Goal: Task Accomplishment & Management: Manage account settings

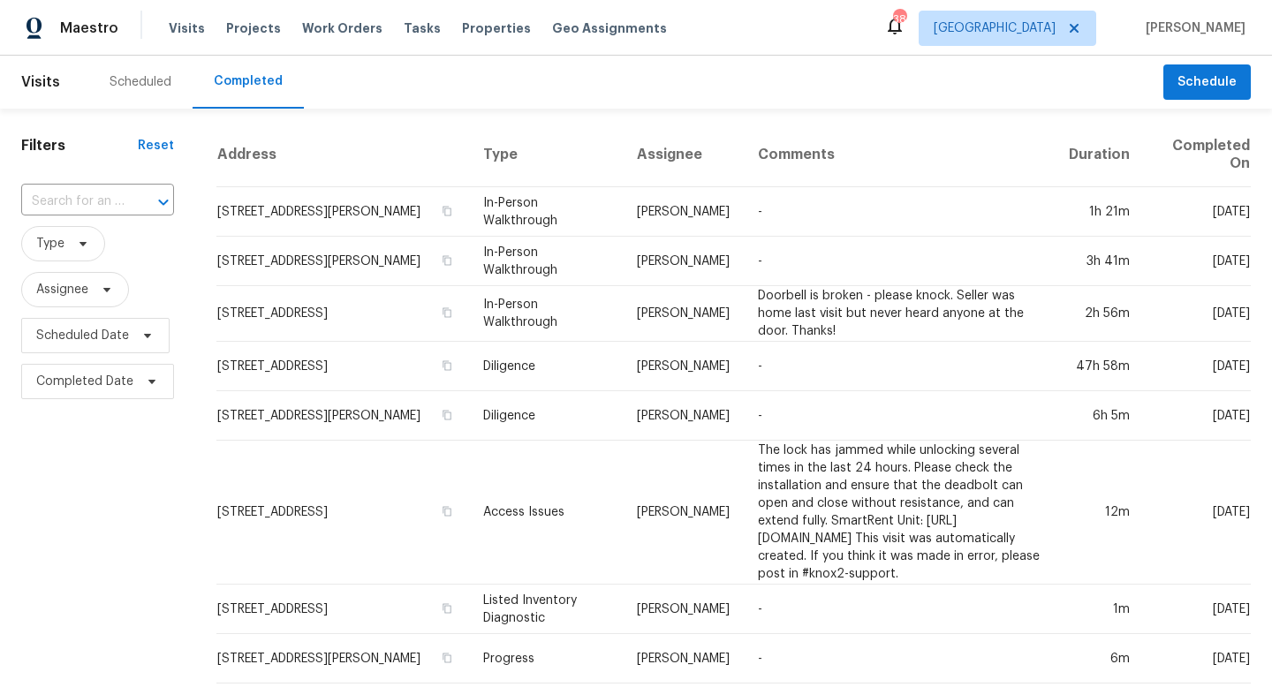
click at [132, 88] on div "Scheduled" at bounding box center [141, 82] width 62 height 18
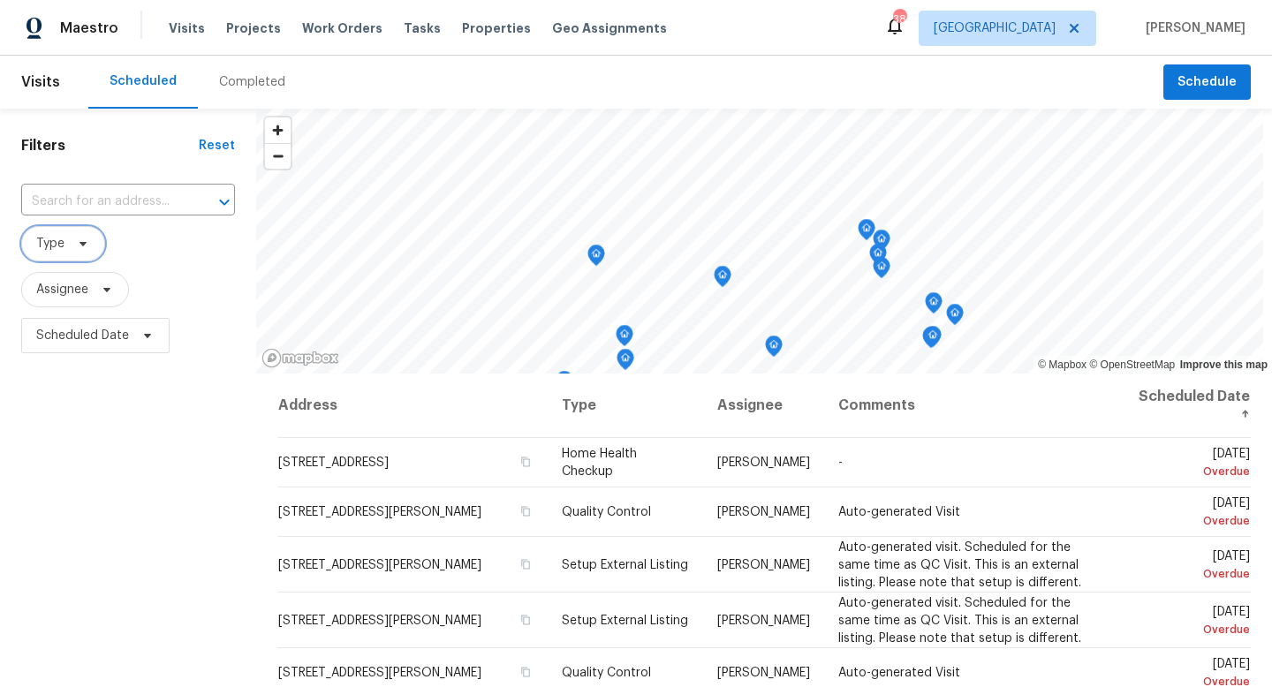
click at [68, 254] on span "Type" at bounding box center [63, 243] width 84 height 35
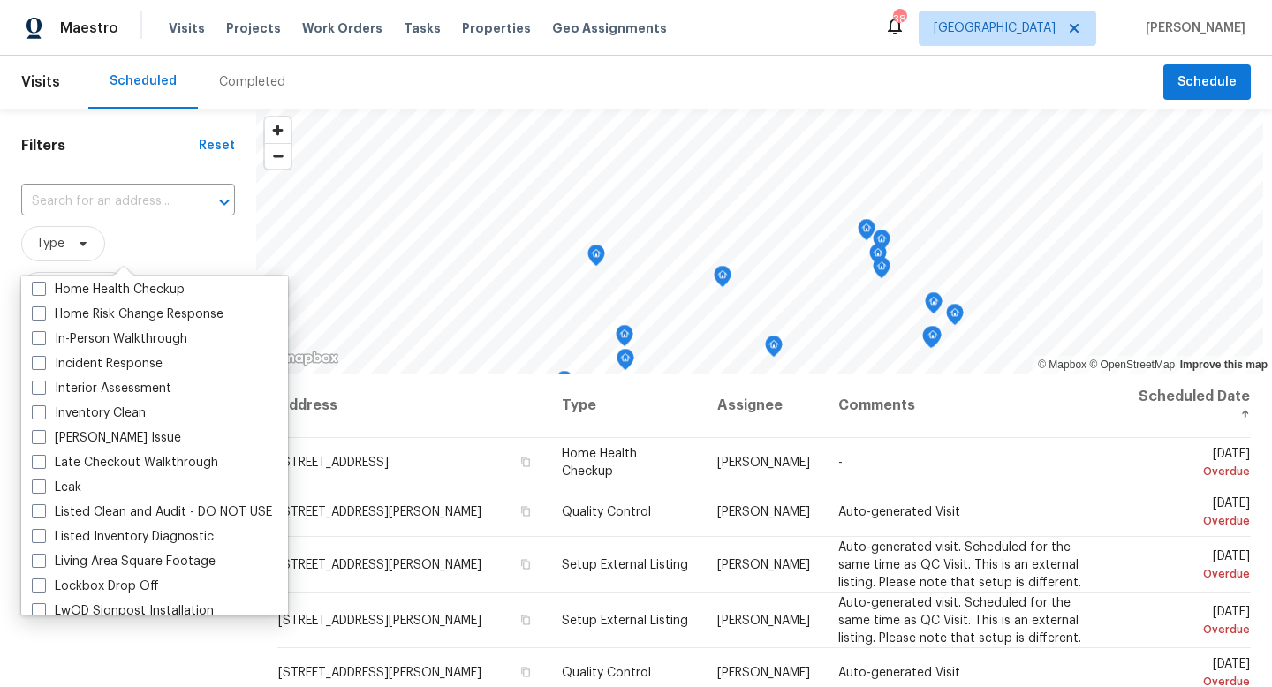
scroll to position [646, 0]
click at [41, 334] on span at bounding box center [39, 337] width 14 height 14
click at [41, 334] on input "In-Person Walkthrough" at bounding box center [37, 334] width 11 height 11
checkbox input "true"
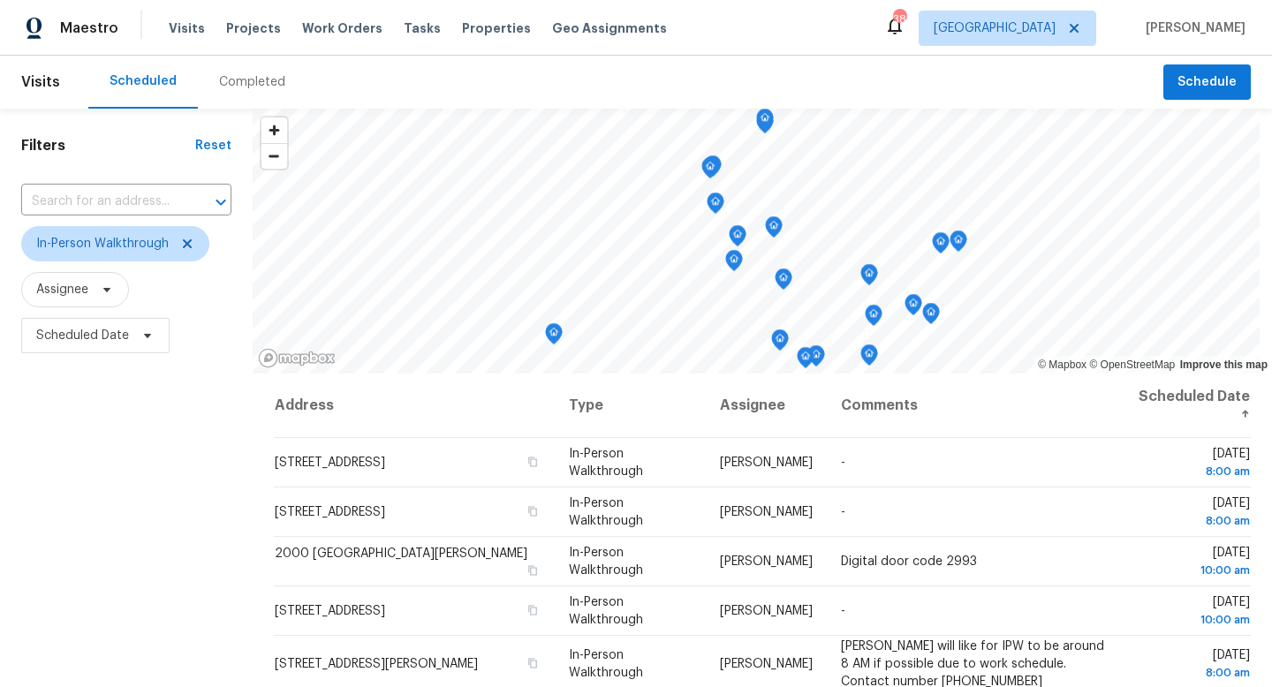
click at [70, 646] on div "Filters Reset ​ In-Person Walkthrough Assignee Scheduled Date" at bounding box center [126, 516] width 253 height 814
click at [65, 344] on span "Scheduled Date" at bounding box center [82, 336] width 93 height 18
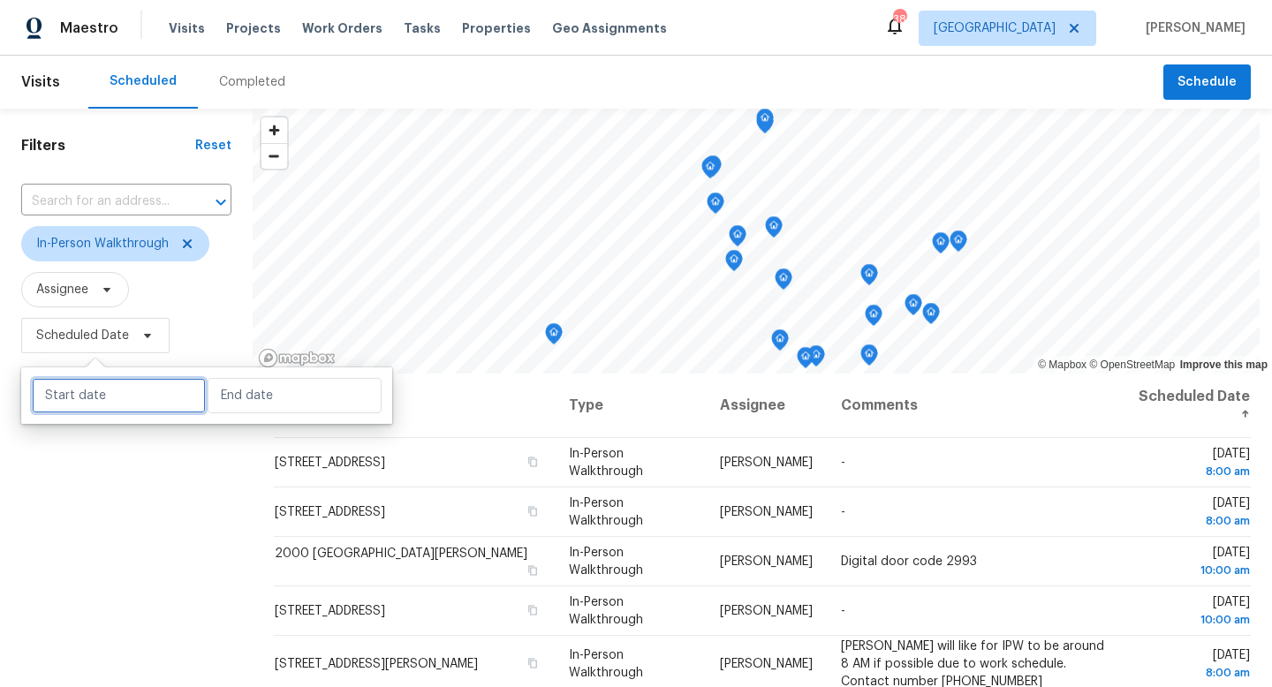
click at [125, 399] on input "text" at bounding box center [119, 395] width 174 height 35
select select "9"
select select "2025"
select select "10"
select select "2025"
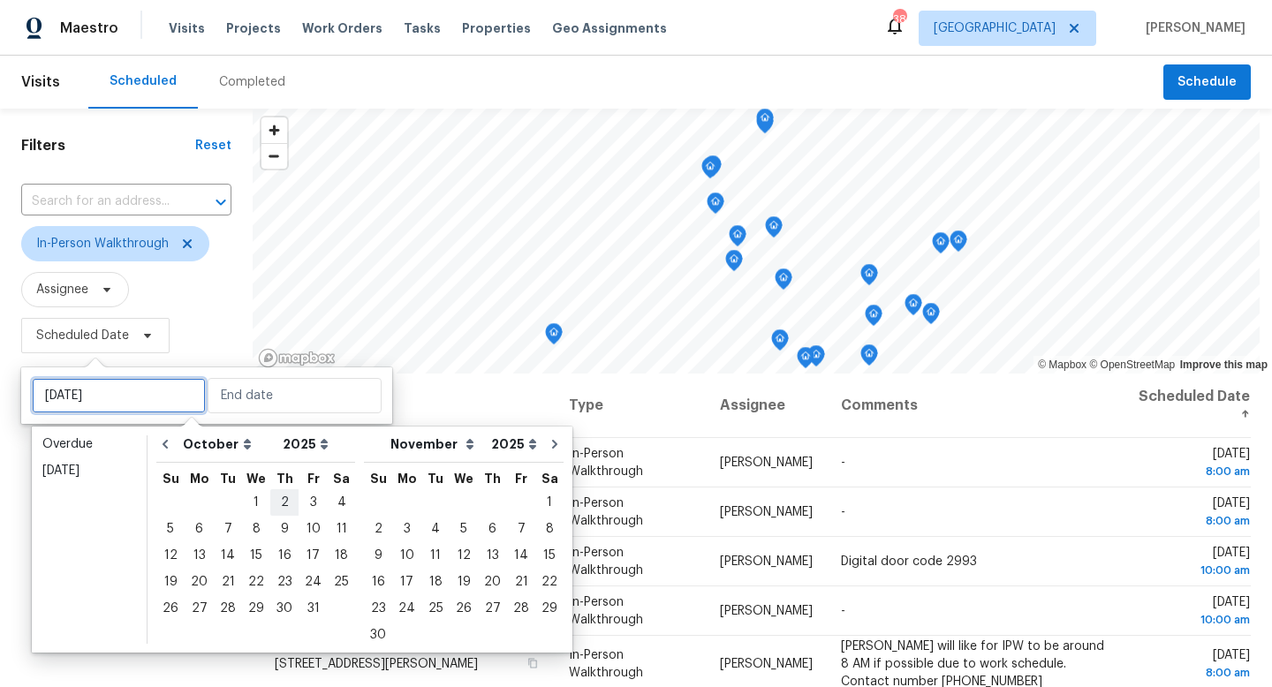
type input "Thu, Oct 02"
click at [315, 503] on div "3" at bounding box center [312, 502] width 29 height 25
type input "Fri, Oct 03"
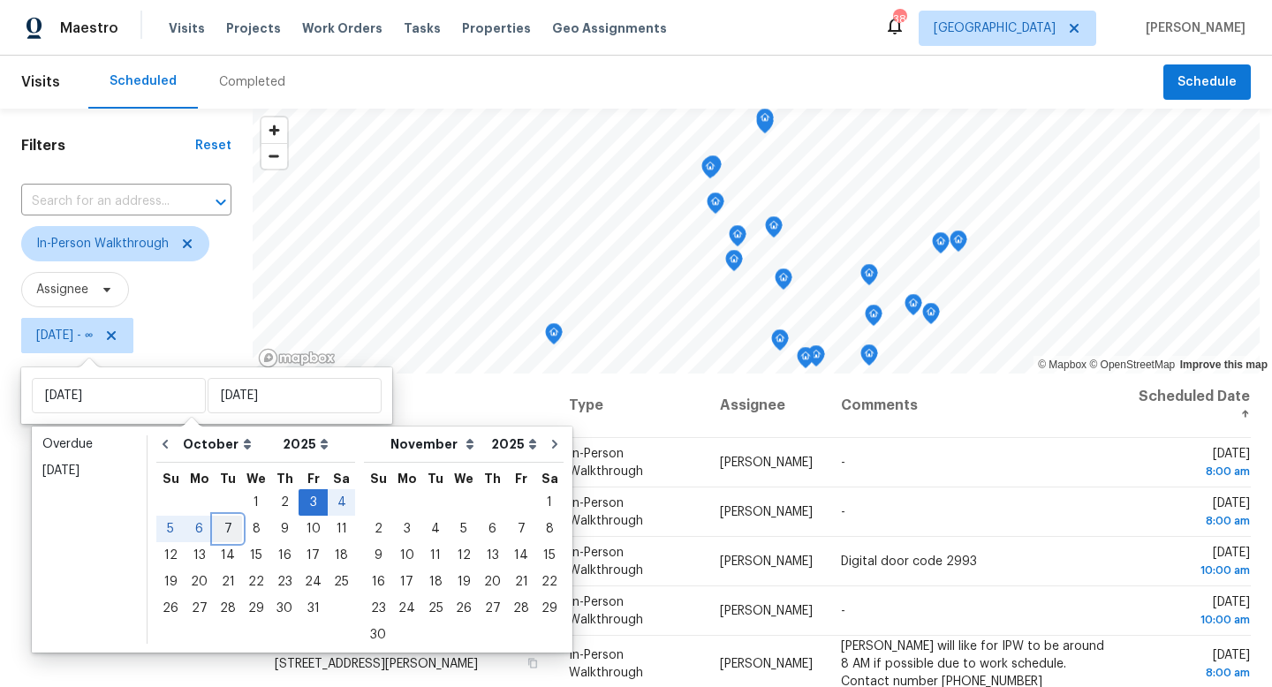
click at [233, 527] on div "7" at bounding box center [228, 529] width 28 height 25
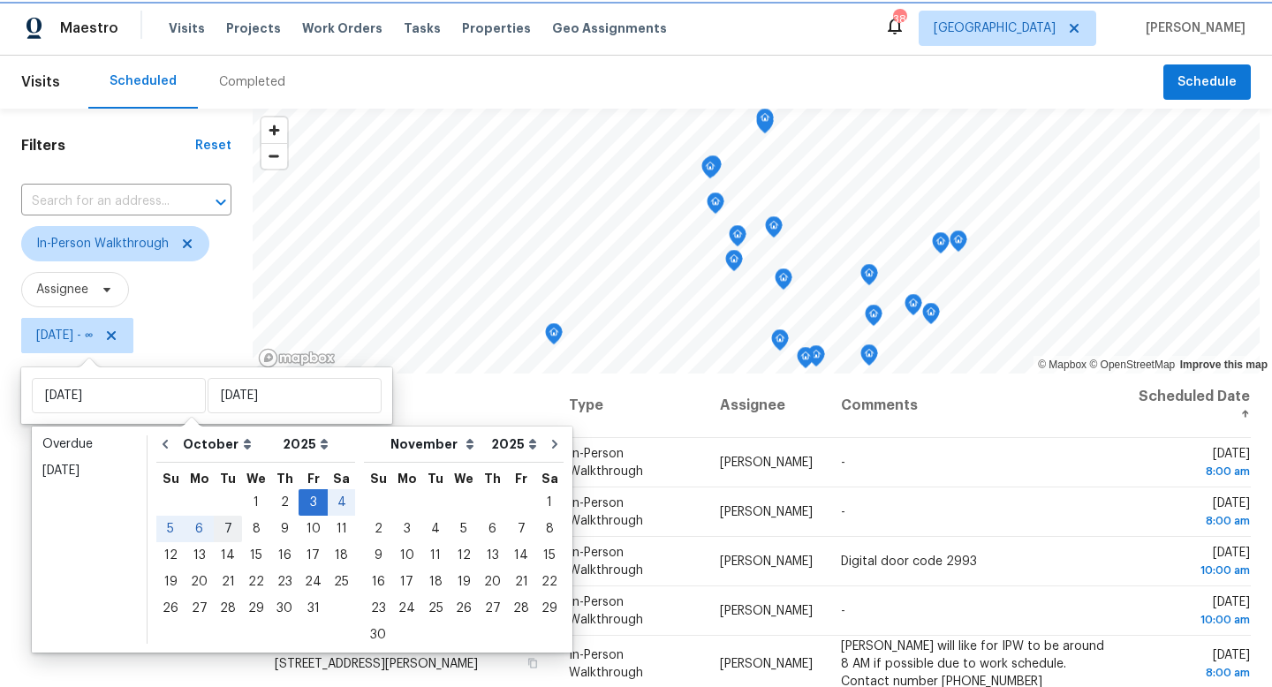
type input "Tue, Oct 07"
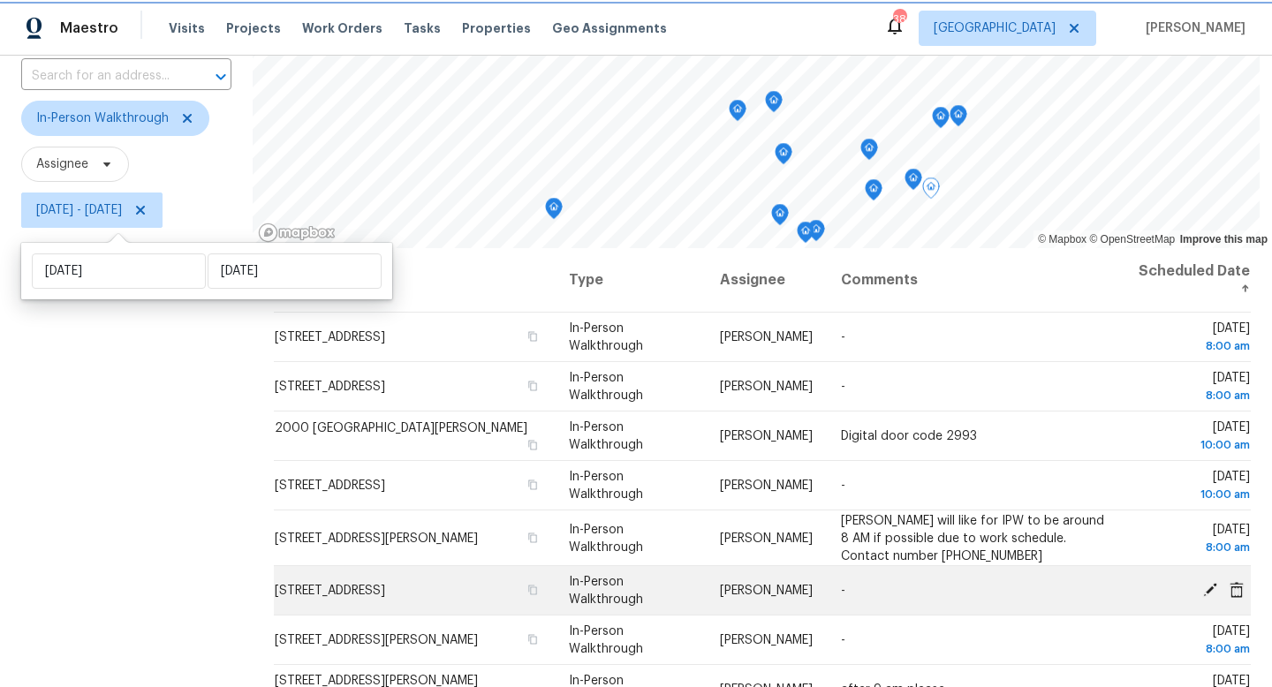
scroll to position [122, 0]
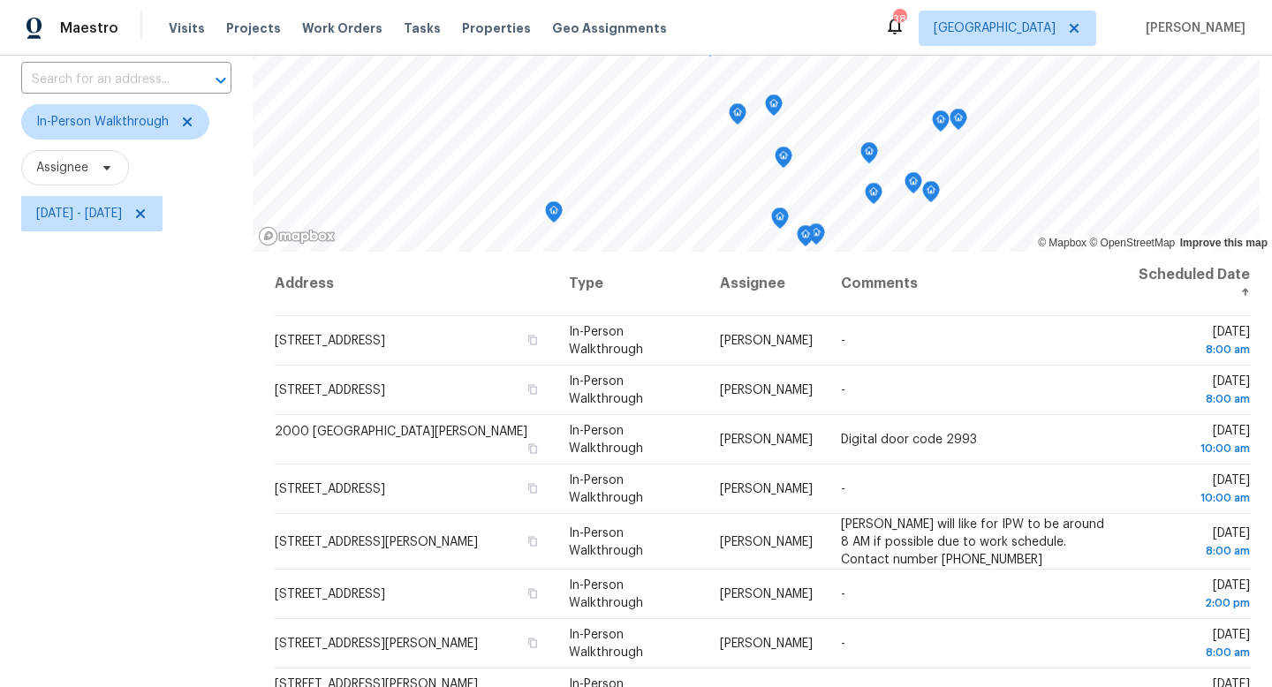
click at [169, 465] on div "Filters Reset ​ In-Person Walkthrough Assignee Fri, Oct 03 - Tue, Oct 07" at bounding box center [126, 394] width 253 height 814
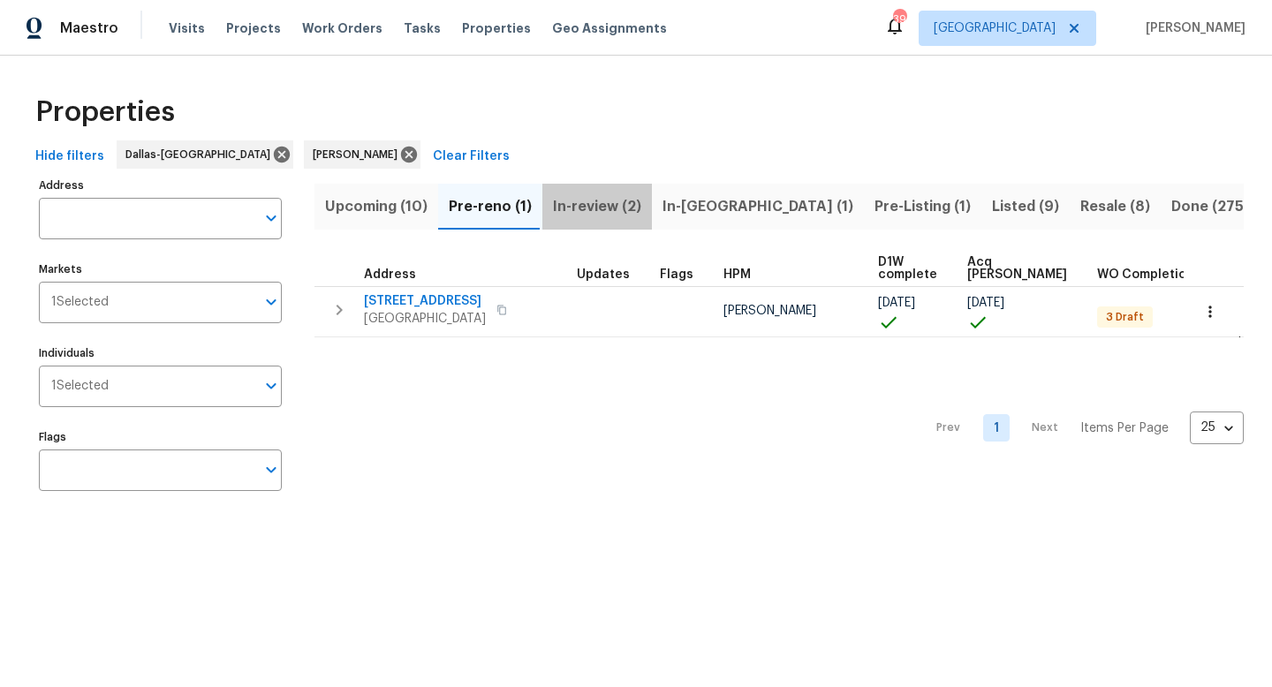
click at [590, 203] on span "In-review (2)" at bounding box center [597, 206] width 88 height 25
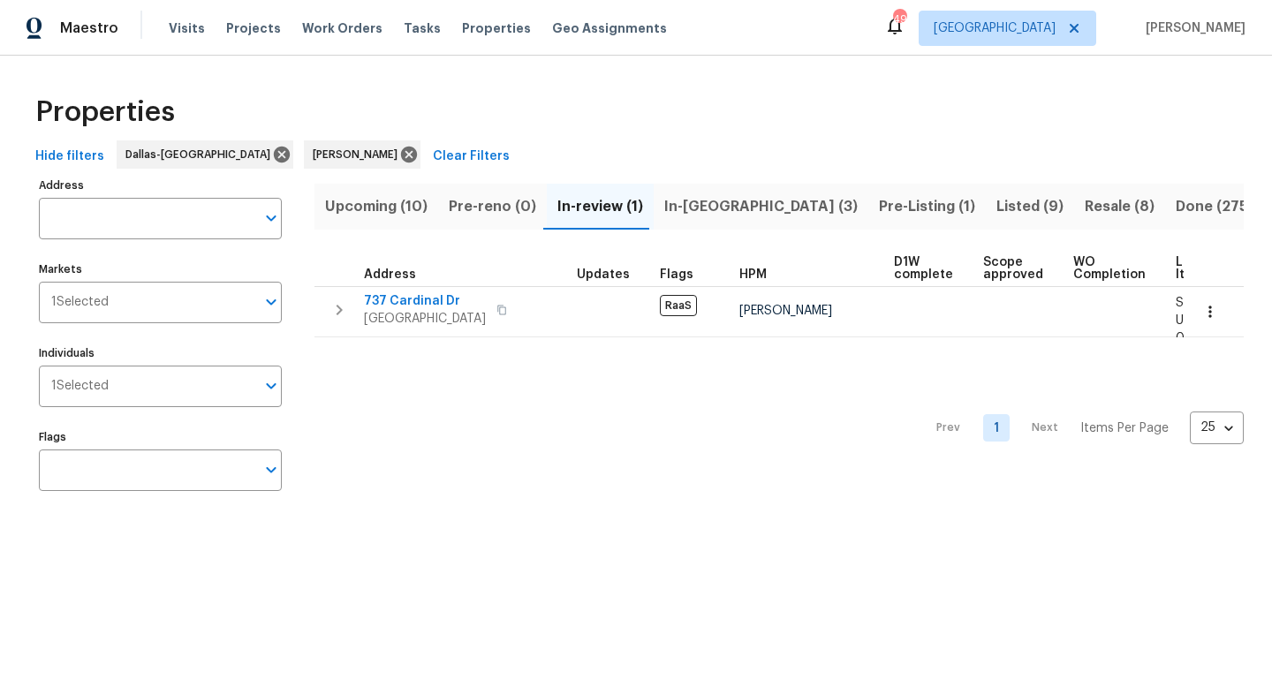
click at [676, 199] on span "In-reno (3)" at bounding box center [760, 206] width 193 height 25
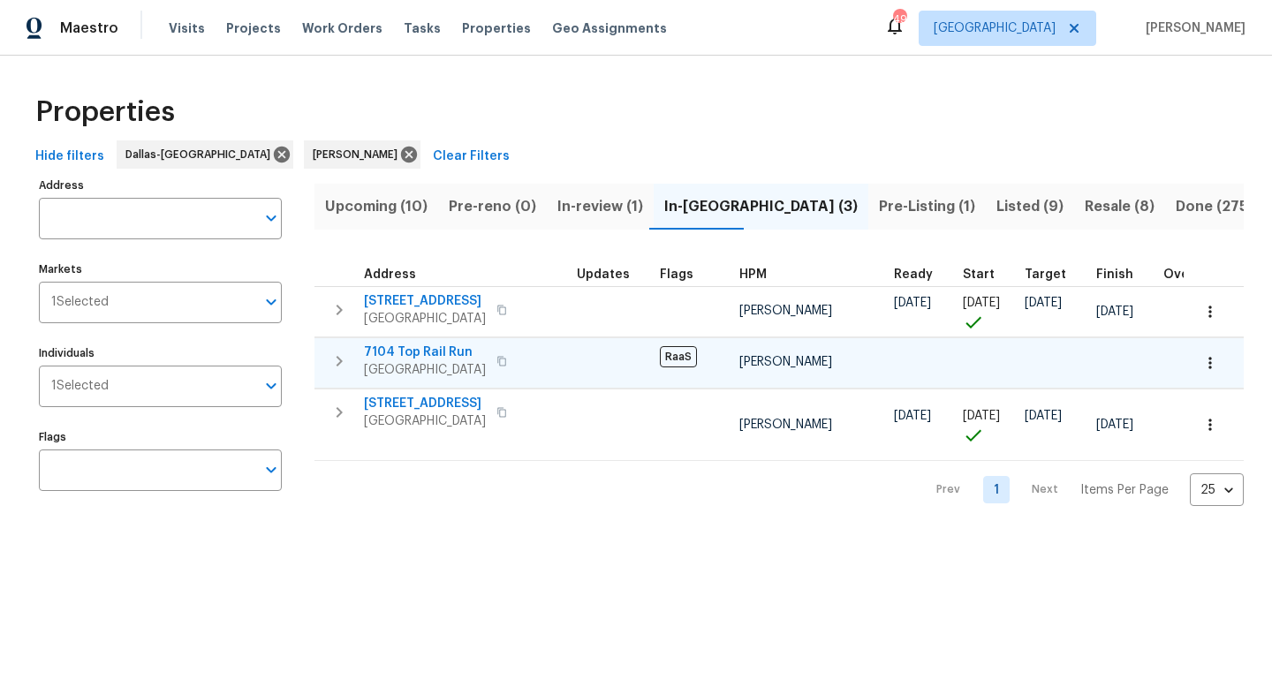
click at [401, 352] on span "7104 Top Rail Run" at bounding box center [425, 353] width 122 height 18
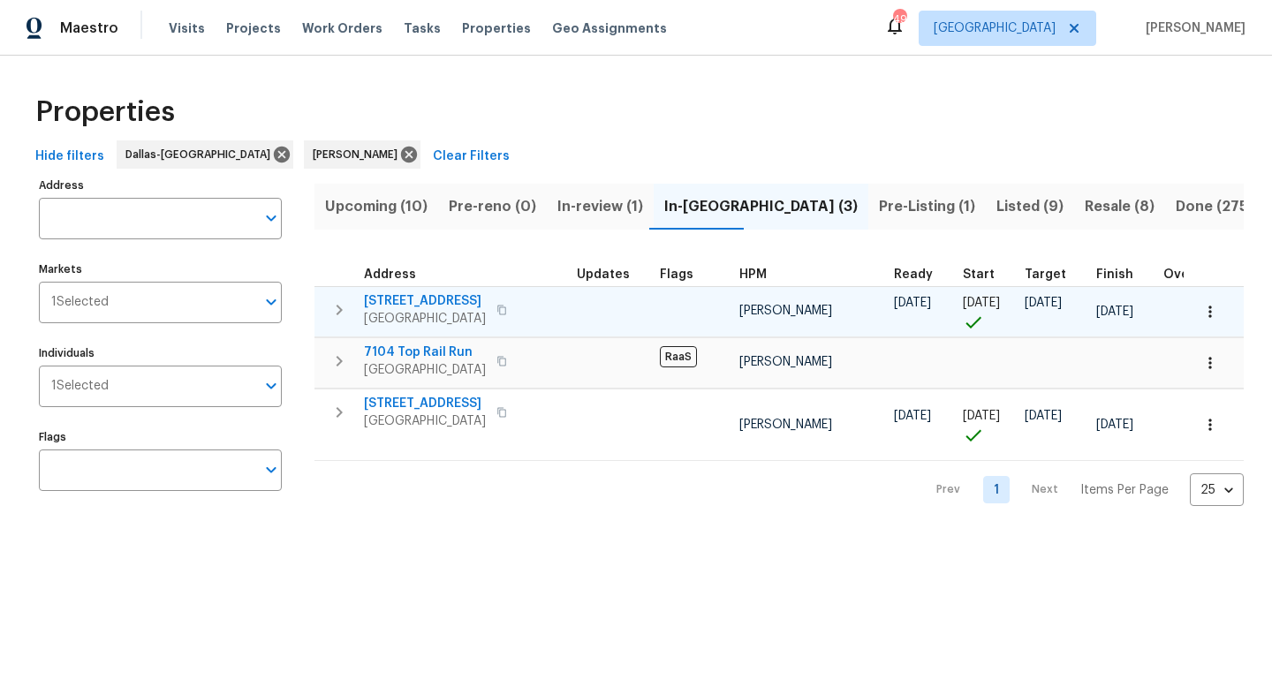
click at [339, 304] on icon "button" at bounding box center [339, 309] width 21 height 21
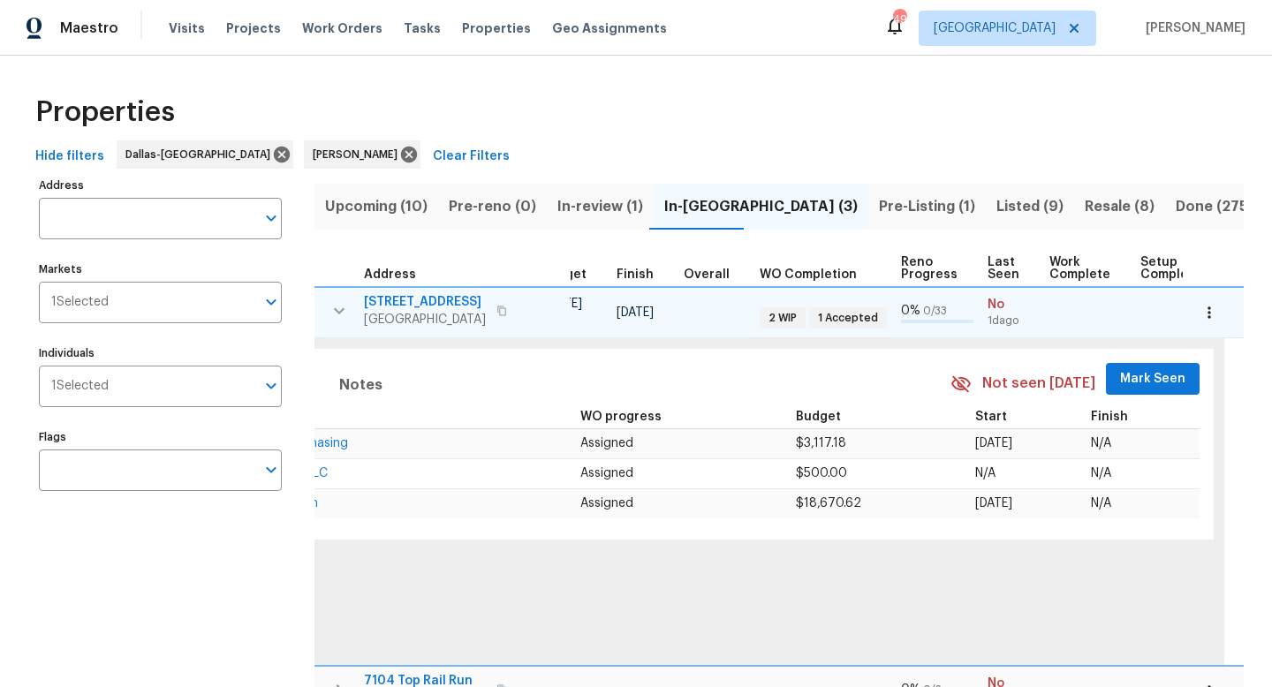
scroll to position [0, 589]
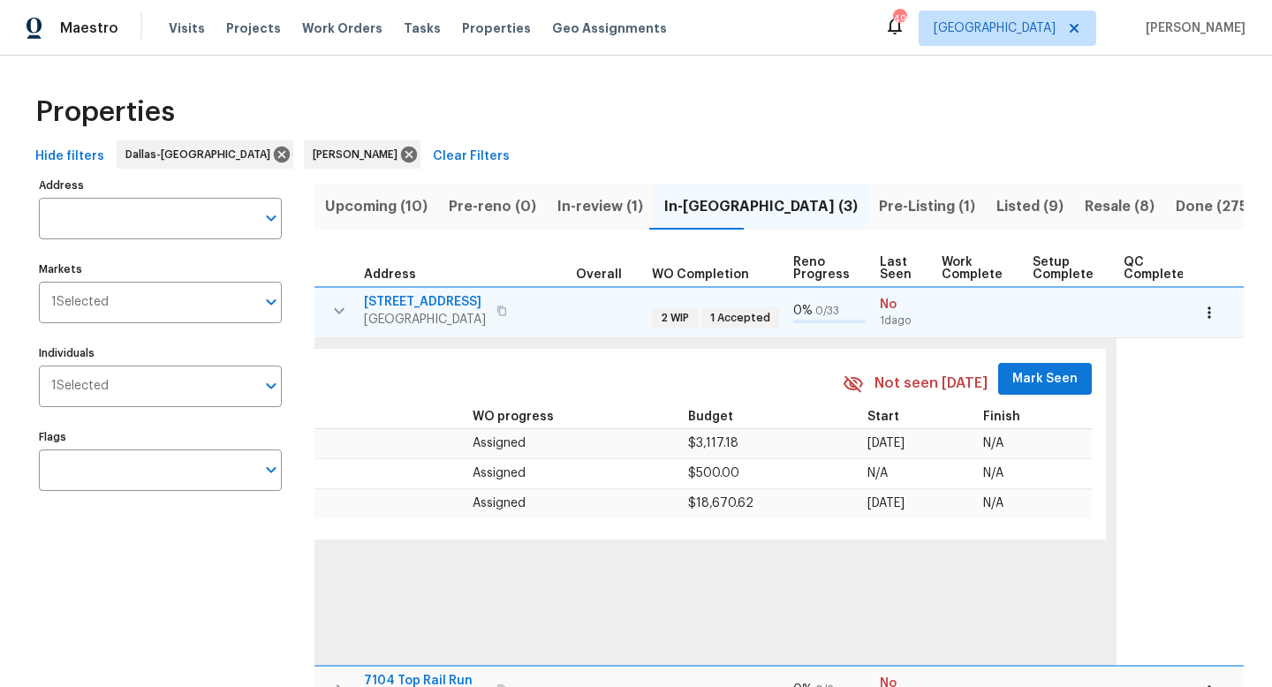
click at [1026, 377] on span "Mark Seen" at bounding box center [1044, 379] width 65 height 22
click at [336, 308] on icon "button" at bounding box center [339, 310] width 21 height 21
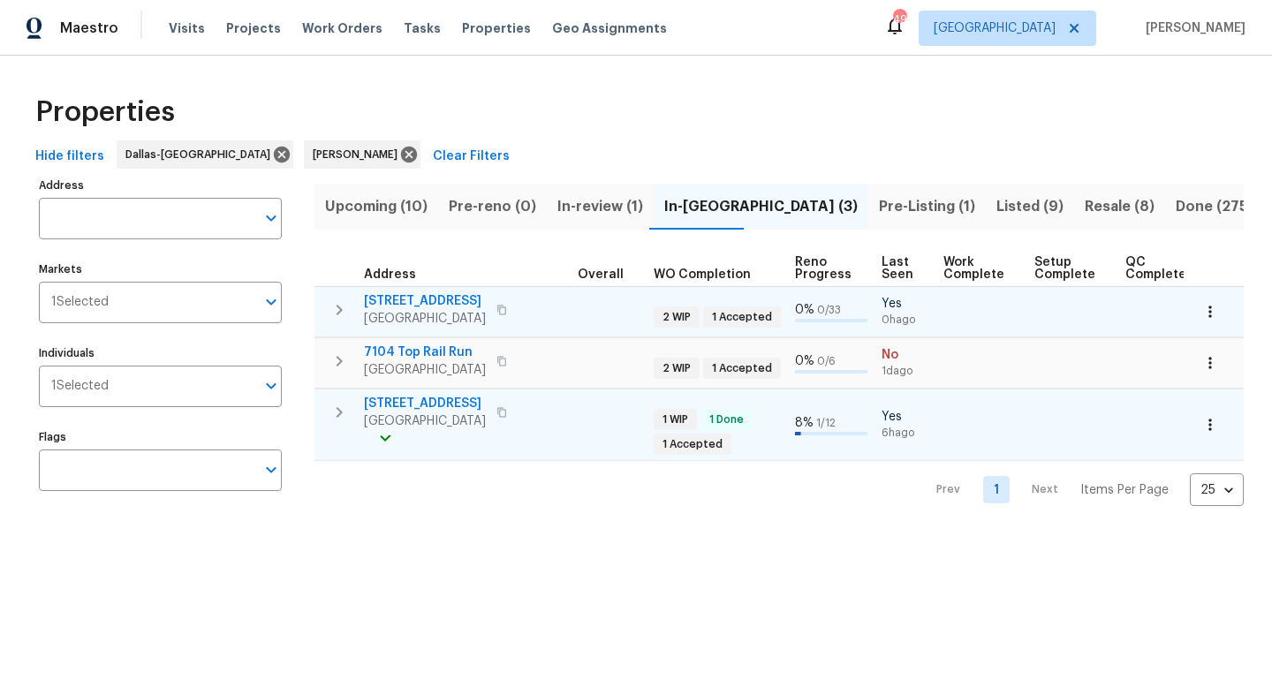
click at [401, 400] on span "4108 Spur Trail Dr" at bounding box center [425, 404] width 122 height 18
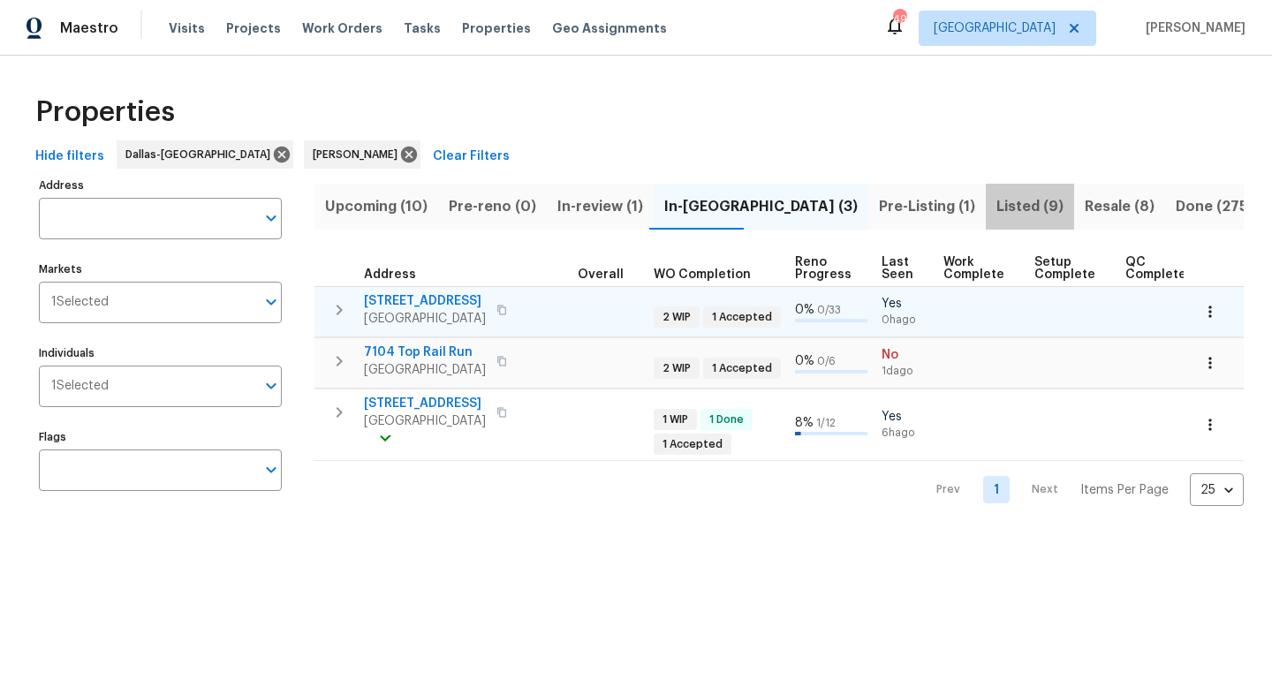
click at [996, 206] on span "Listed (9)" at bounding box center [1029, 206] width 67 height 25
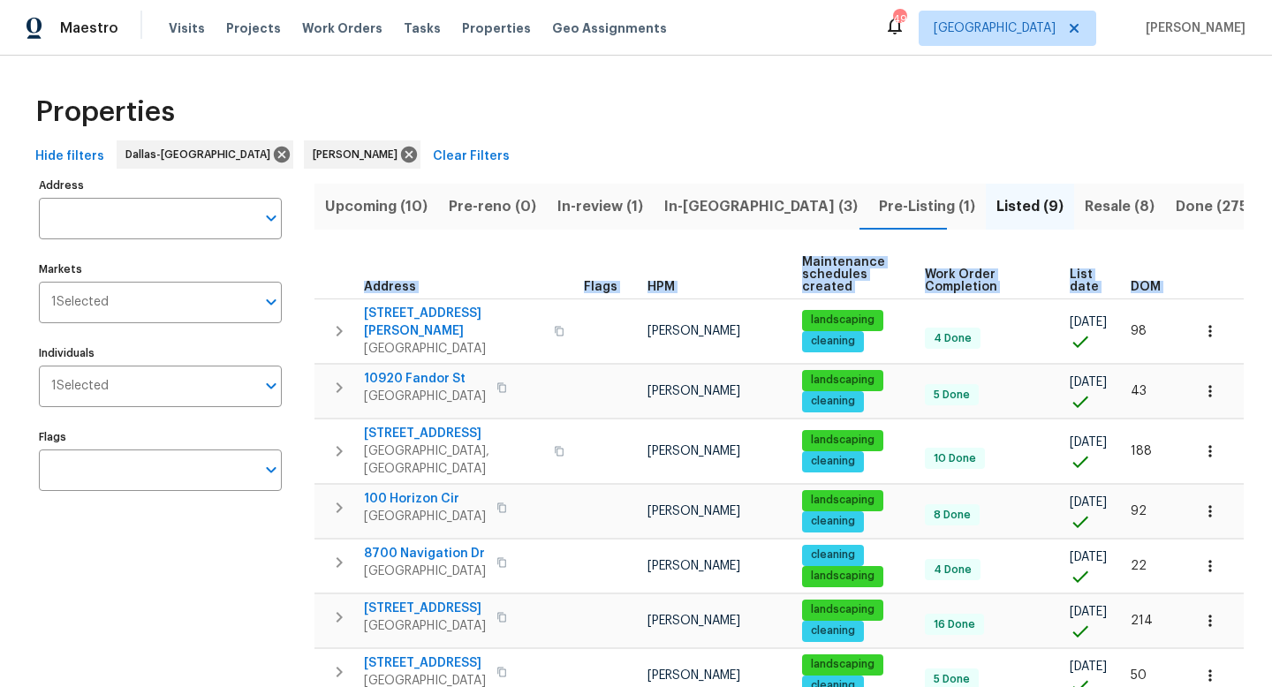
drag, startPoint x: 333, startPoint y: 304, endPoint x: 314, endPoint y: 268, distance: 39.9
click at [314, 268] on table "Address Flags HPM Maintenance schedules created Work Order Completion List date…" at bounding box center [778, 532] width 929 height 562
click at [329, 268] on th "Address" at bounding box center [445, 275] width 262 height 49
drag, startPoint x: 366, startPoint y: 311, endPoint x: 414, endPoint y: 209, distance: 112.6
click at [414, 209] on div "Upcoming (10) Pre-reno (0) In-review (1) In-reno (3) Pre-Listing (1) Listed (9)…" at bounding box center [778, 514] width 929 height 683
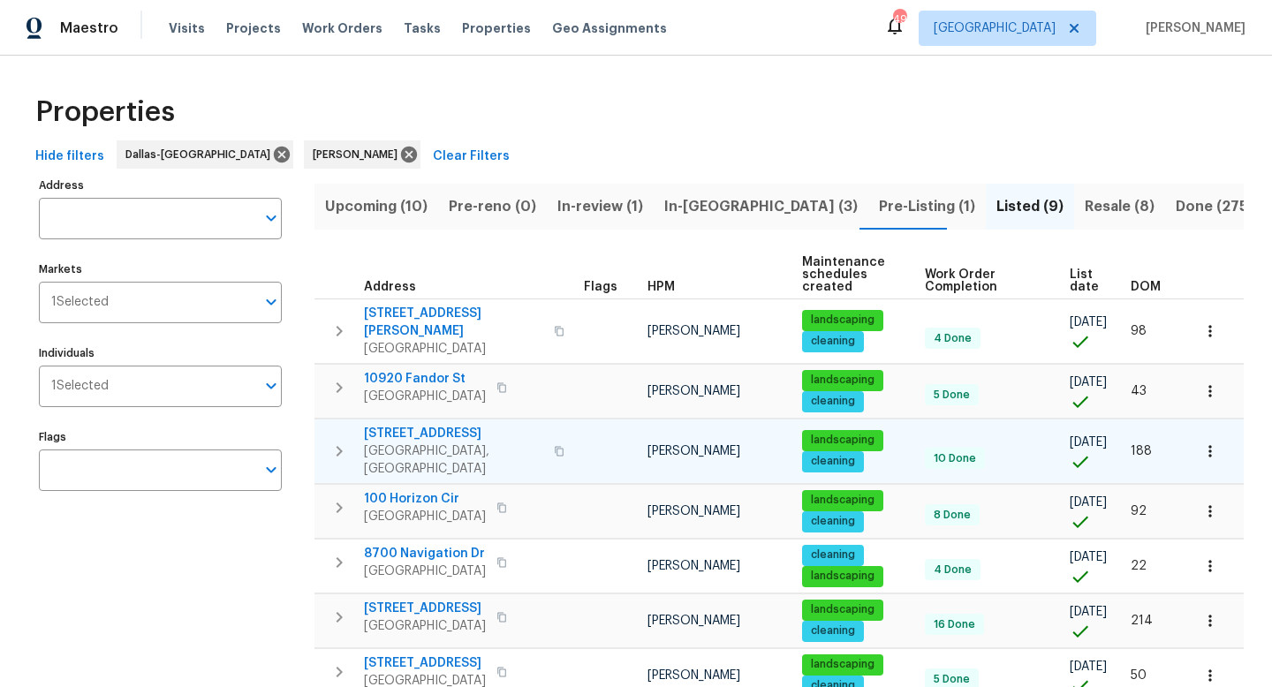
click at [554, 446] on icon "button" at bounding box center [559, 451] width 11 height 11
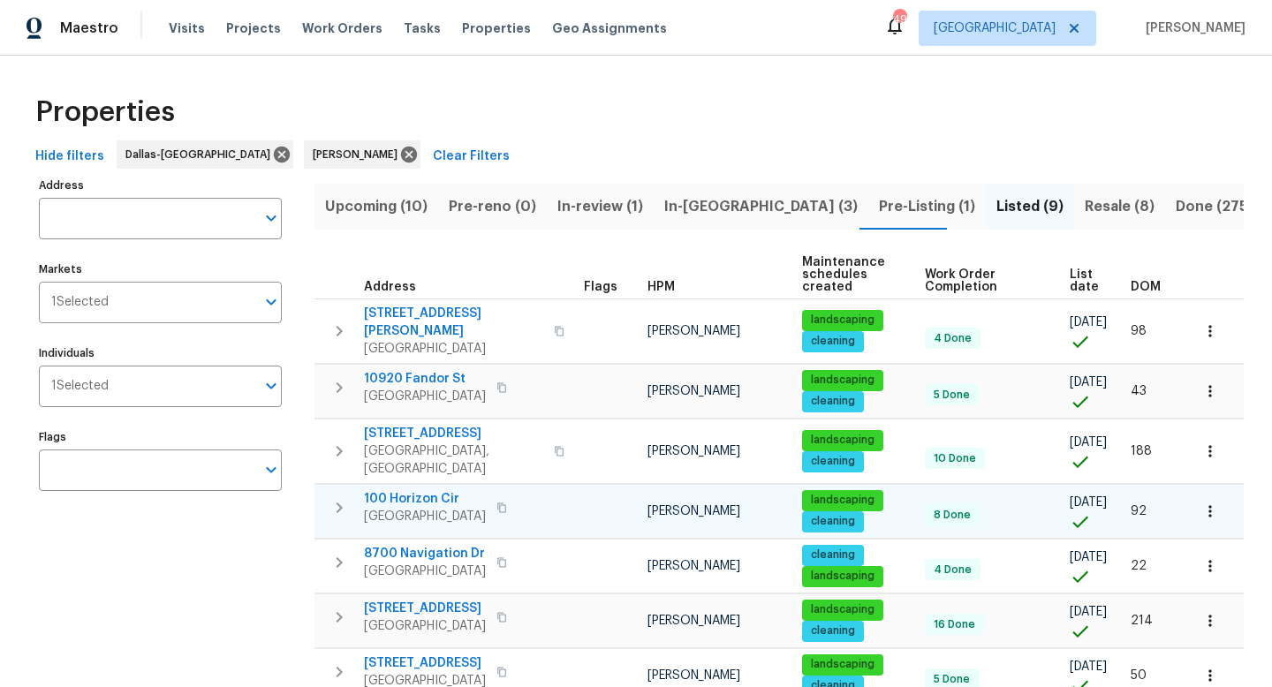
click at [458, 490] on div "100 Horizon Cir Azle, TX 76020" at bounding box center [463, 507] width 199 height 35
click at [496, 502] on icon "button" at bounding box center [501, 507] width 11 height 11
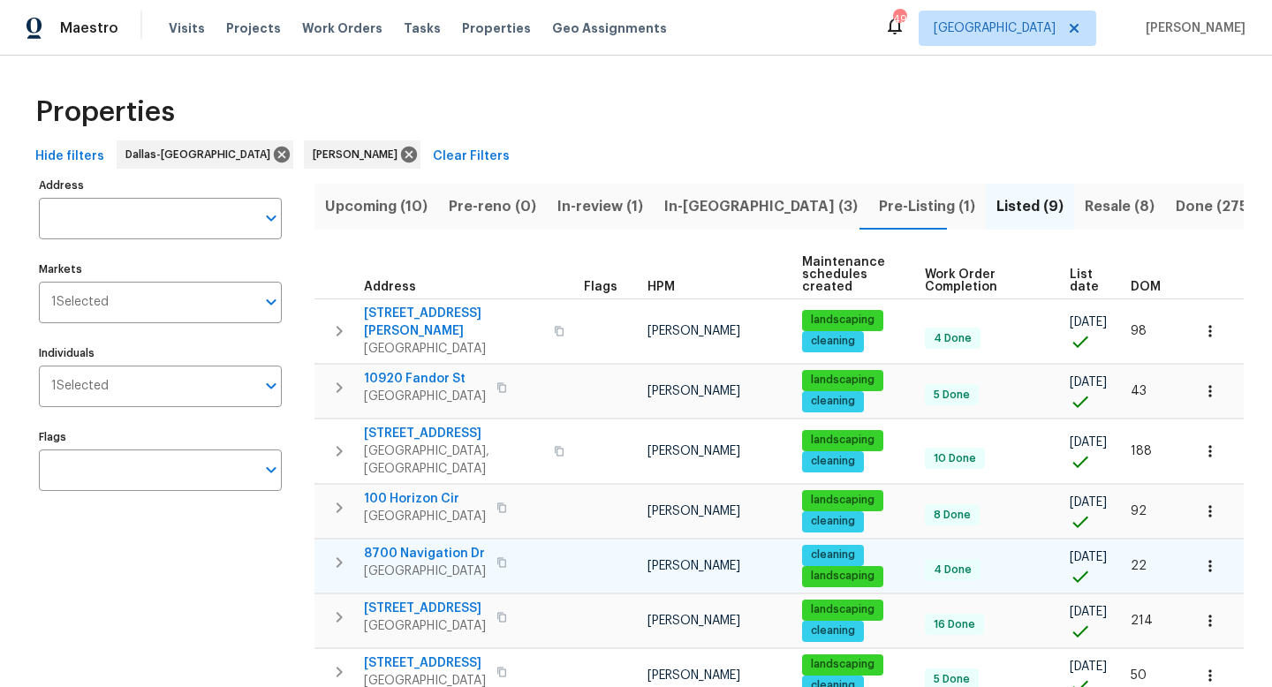
click at [498, 557] on icon "button" at bounding box center [501, 562] width 9 height 10
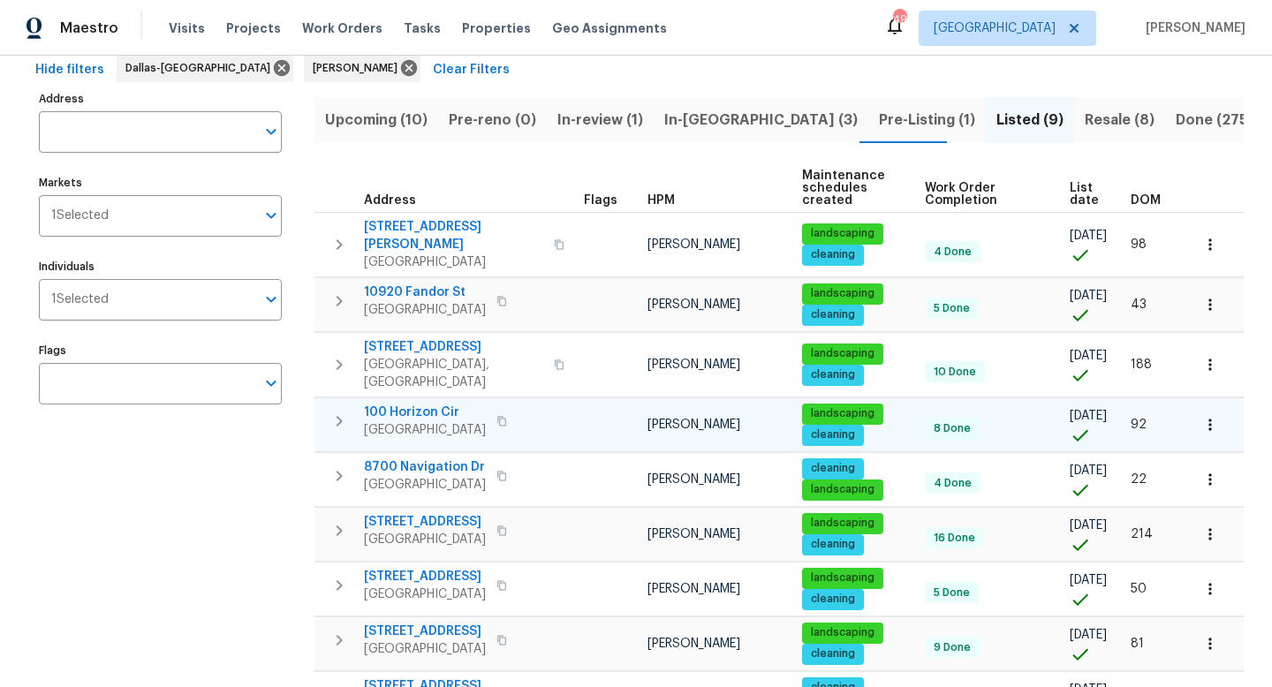
scroll to position [94, 0]
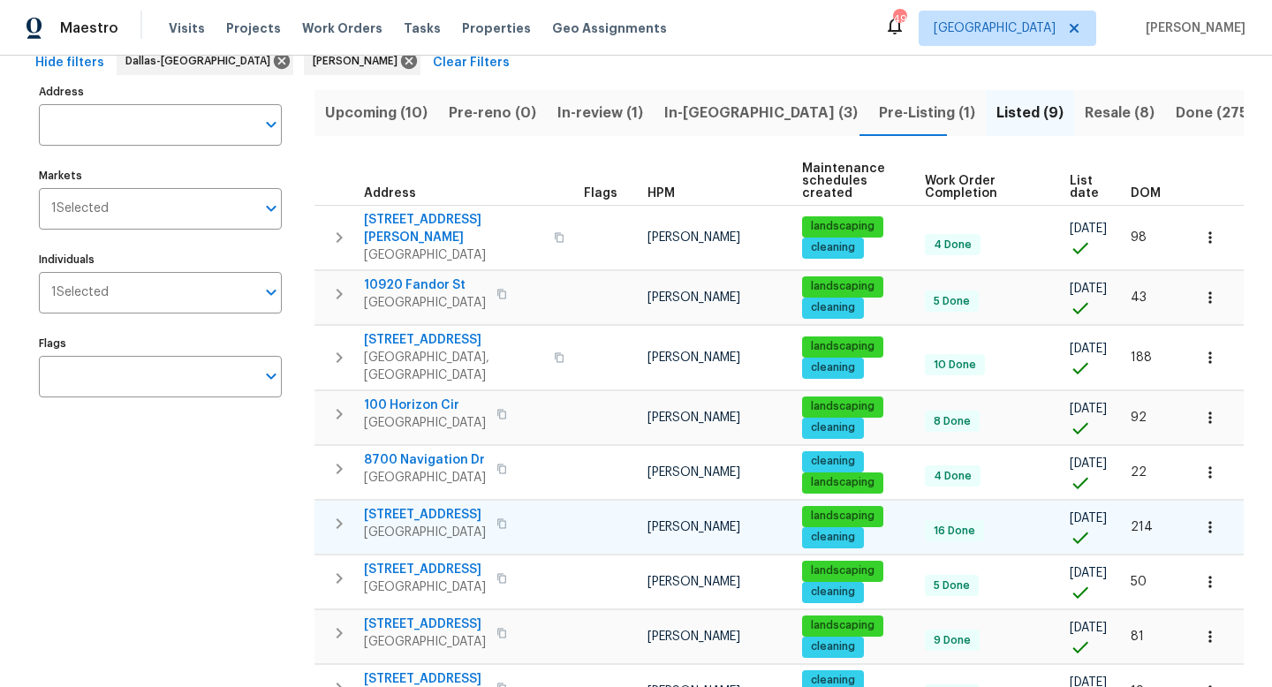
click at [491, 511] on button "button" at bounding box center [501, 523] width 21 height 25
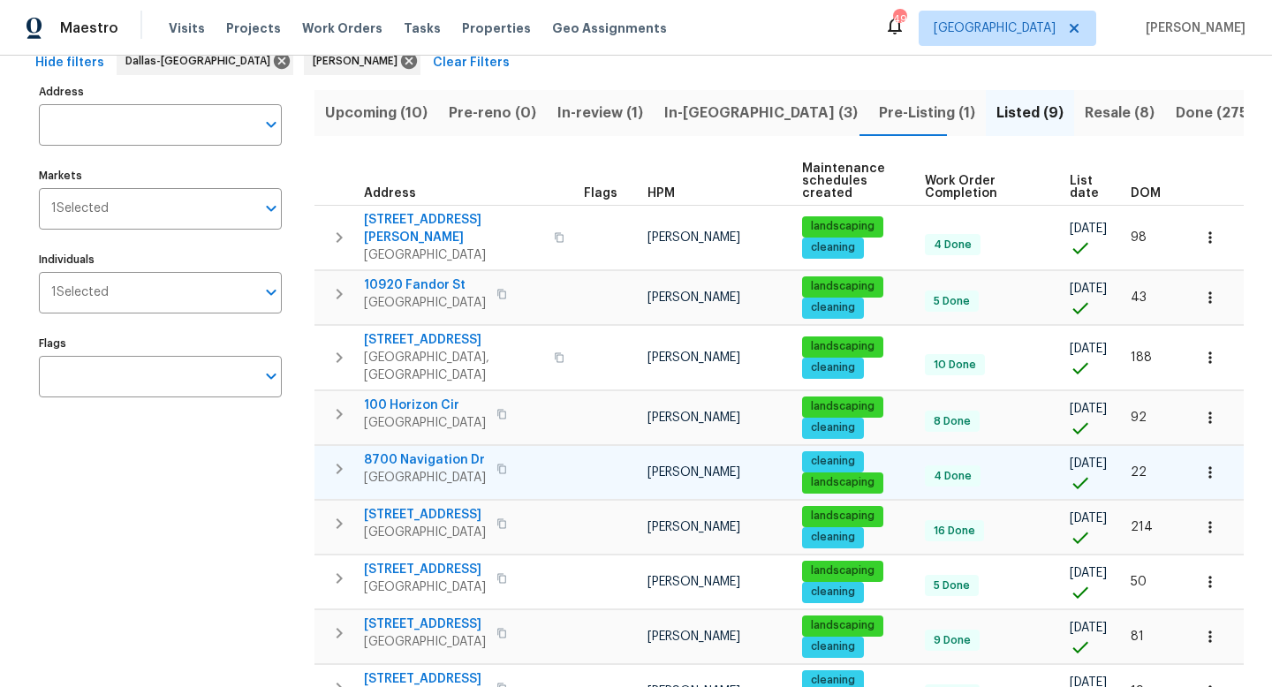
scroll to position [175, 0]
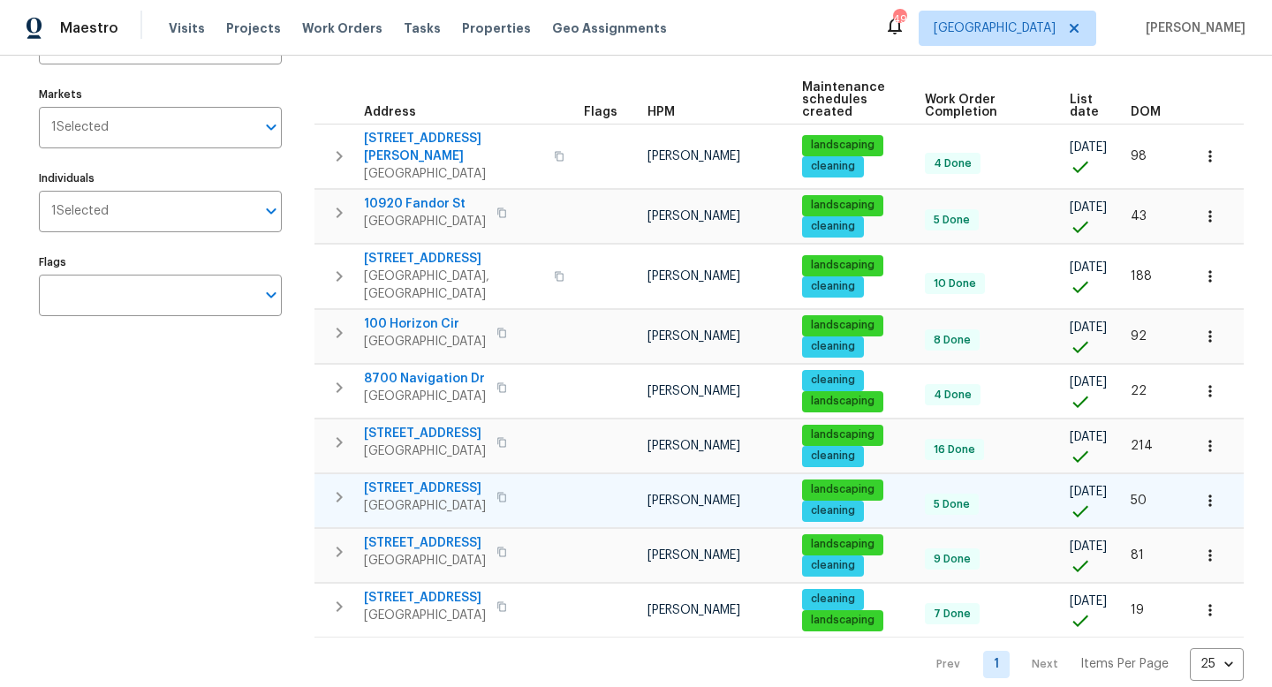
click at [497, 492] on icon "button" at bounding box center [501, 497] width 9 height 10
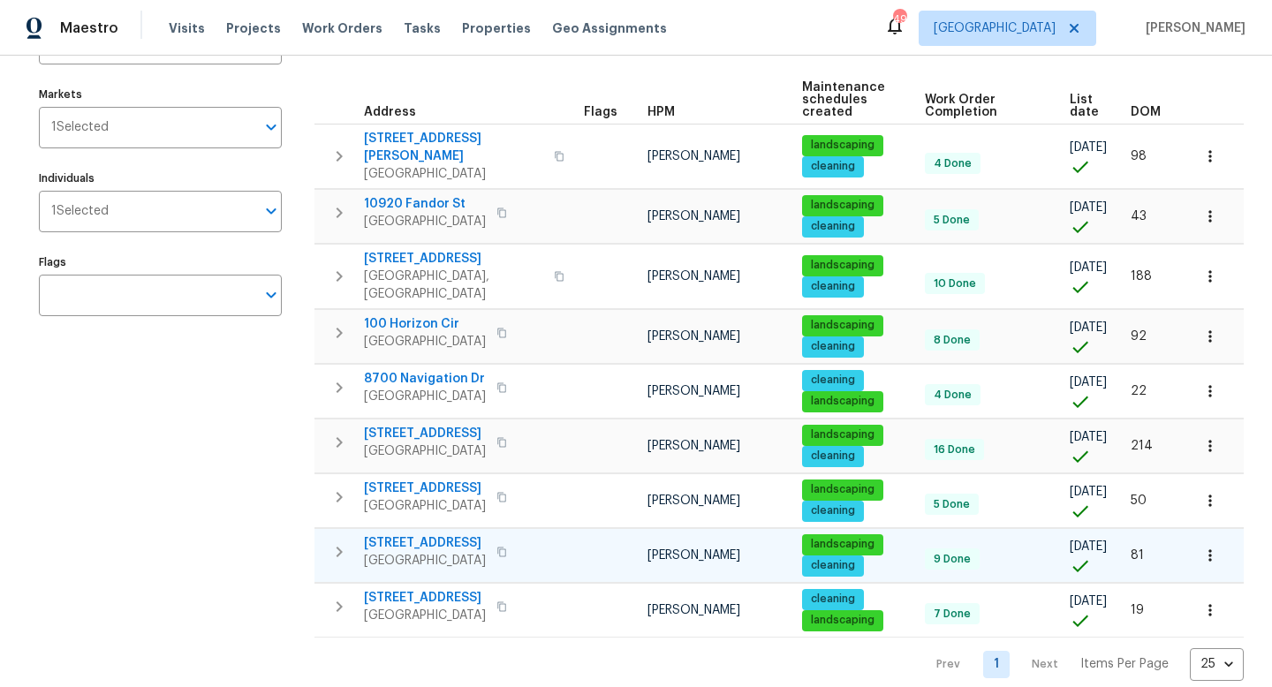
click at [496, 547] on icon "button" at bounding box center [501, 552] width 11 height 11
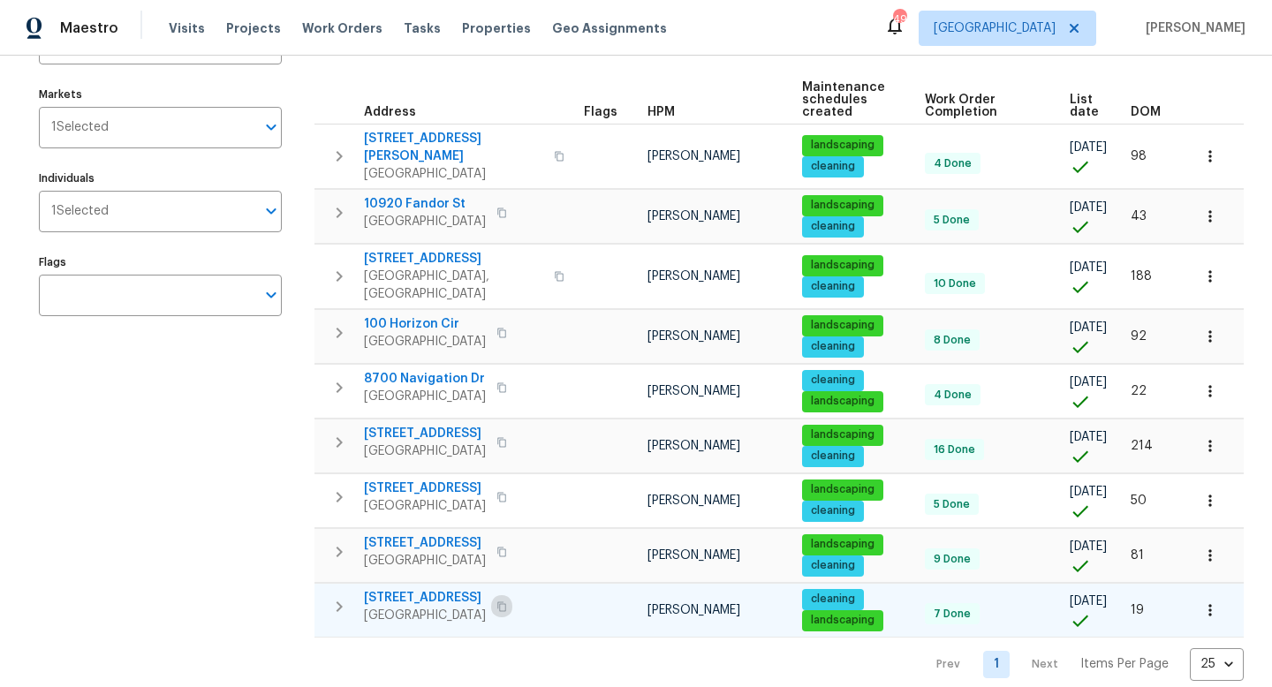
click at [500, 601] on icon "button" at bounding box center [501, 606] width 9 height 10
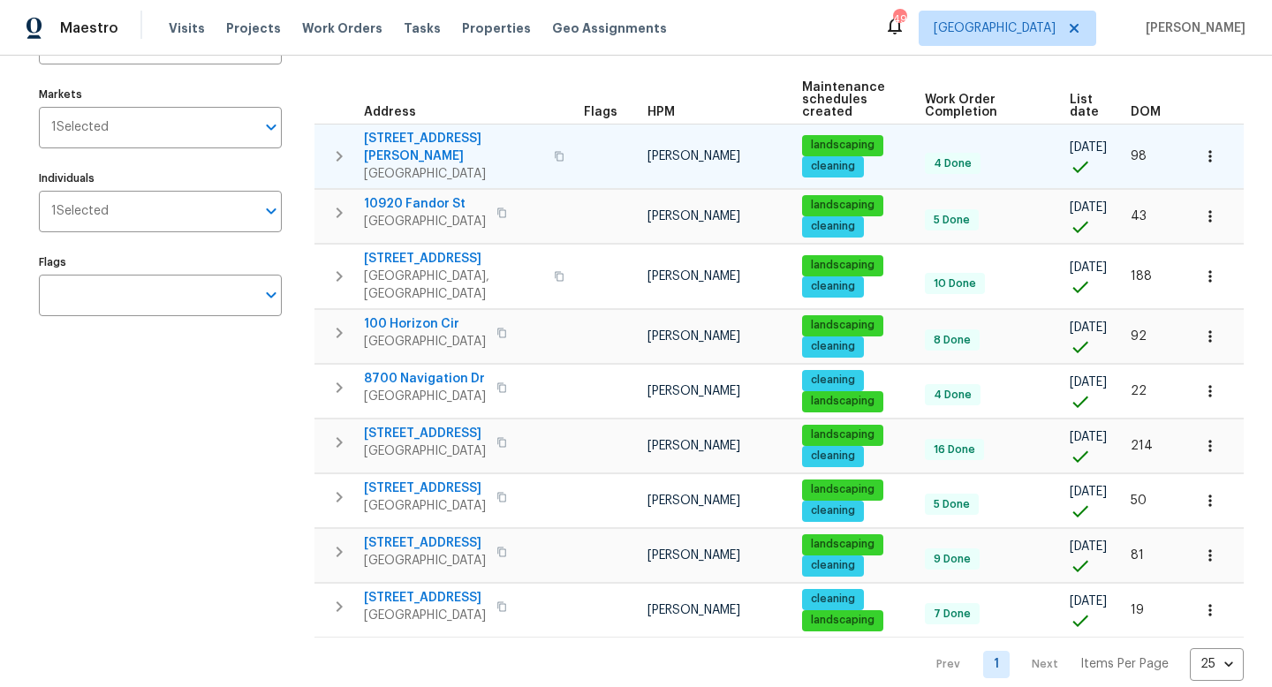
click at [333, 151] on icon "button" at bounding box center [339, 156] width 21 height 21
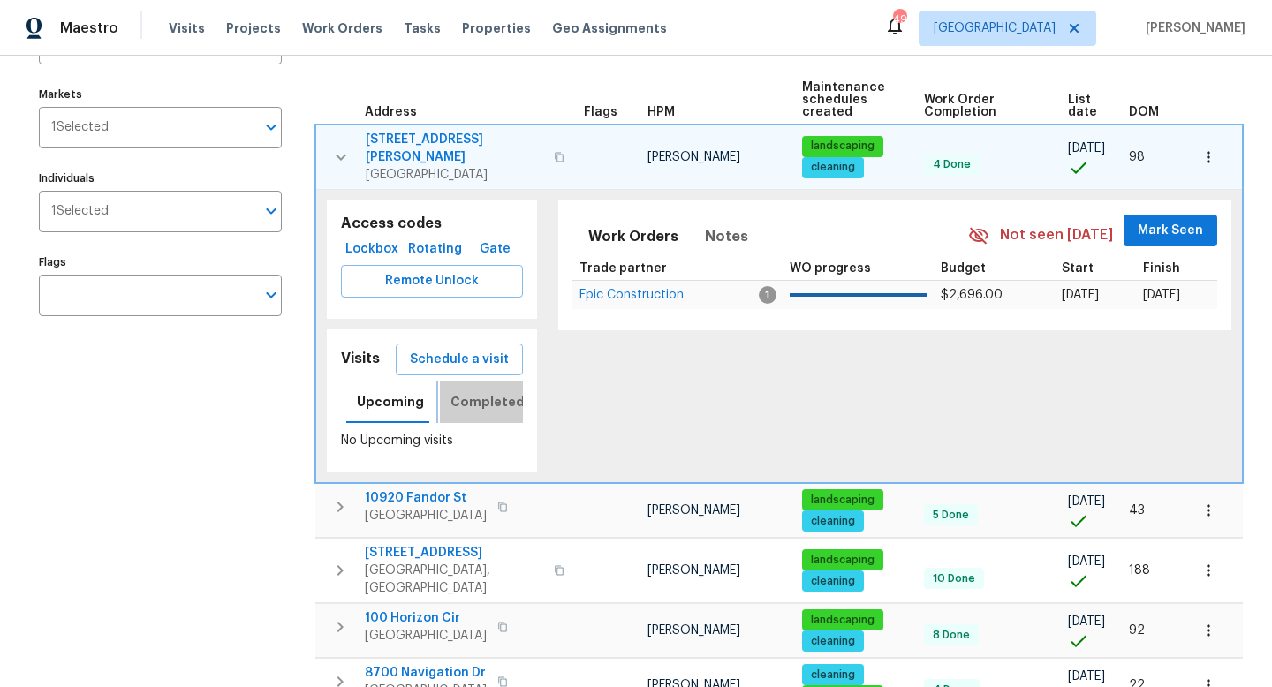
click at [458, 391] on span "Completed" at bounding box center [487, 402] width 74 height 22
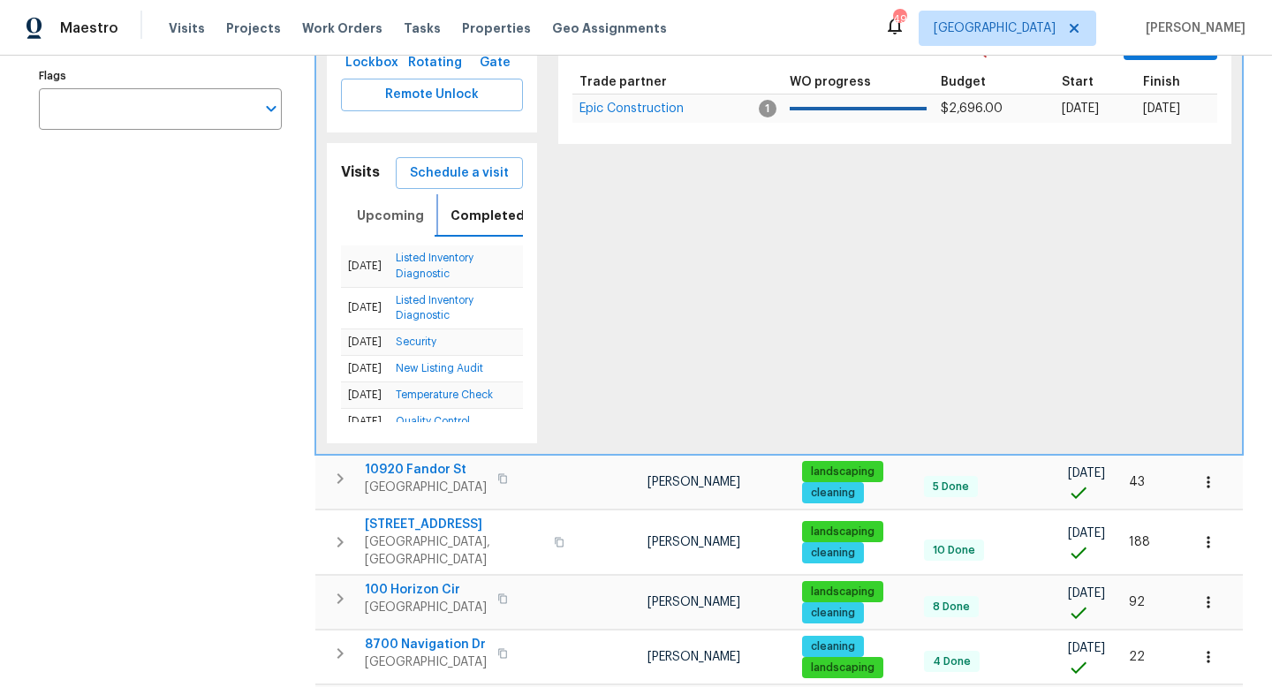
scroll to position [476, 0]
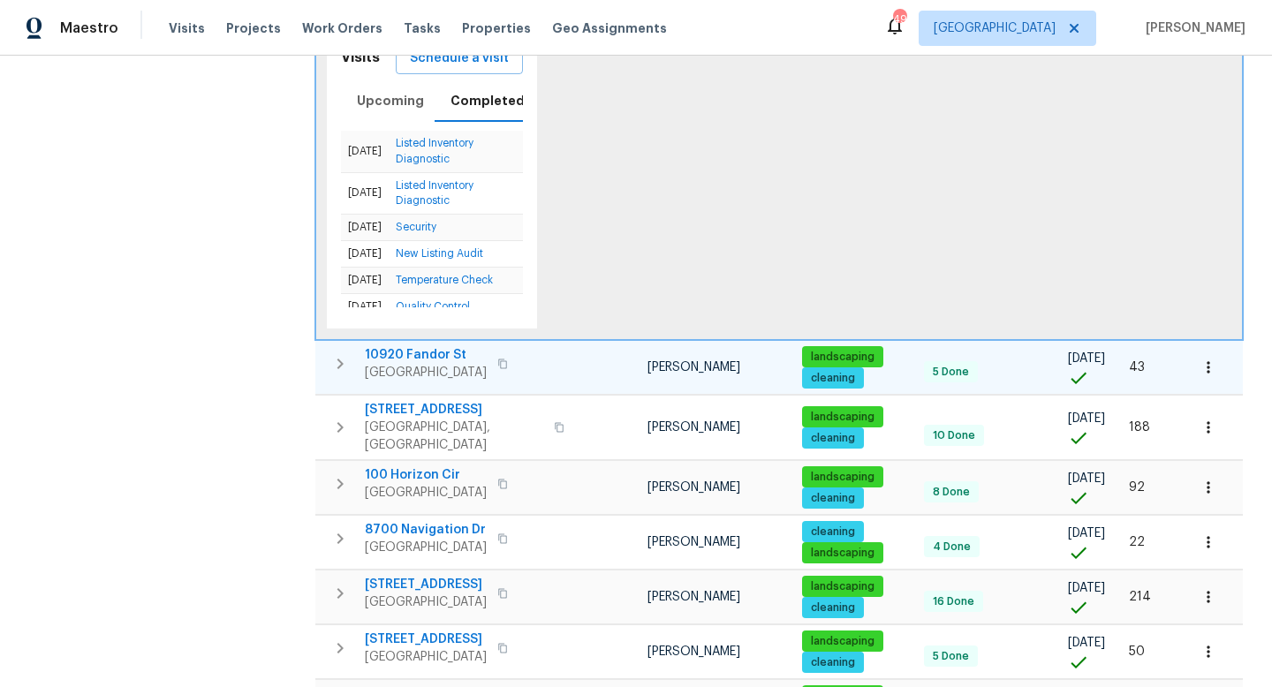
click at [337, 359] on icon "button" at bounding box center [340, 364] width 6 height 11
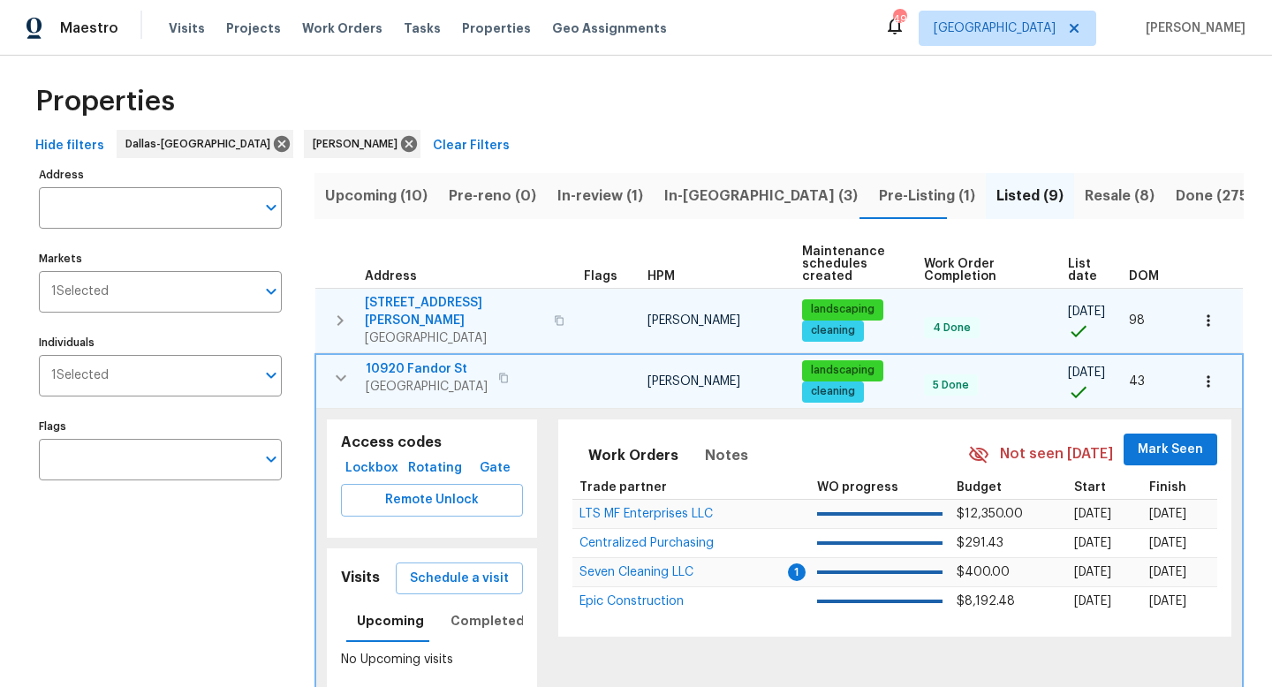
scroll to position [9, 0]
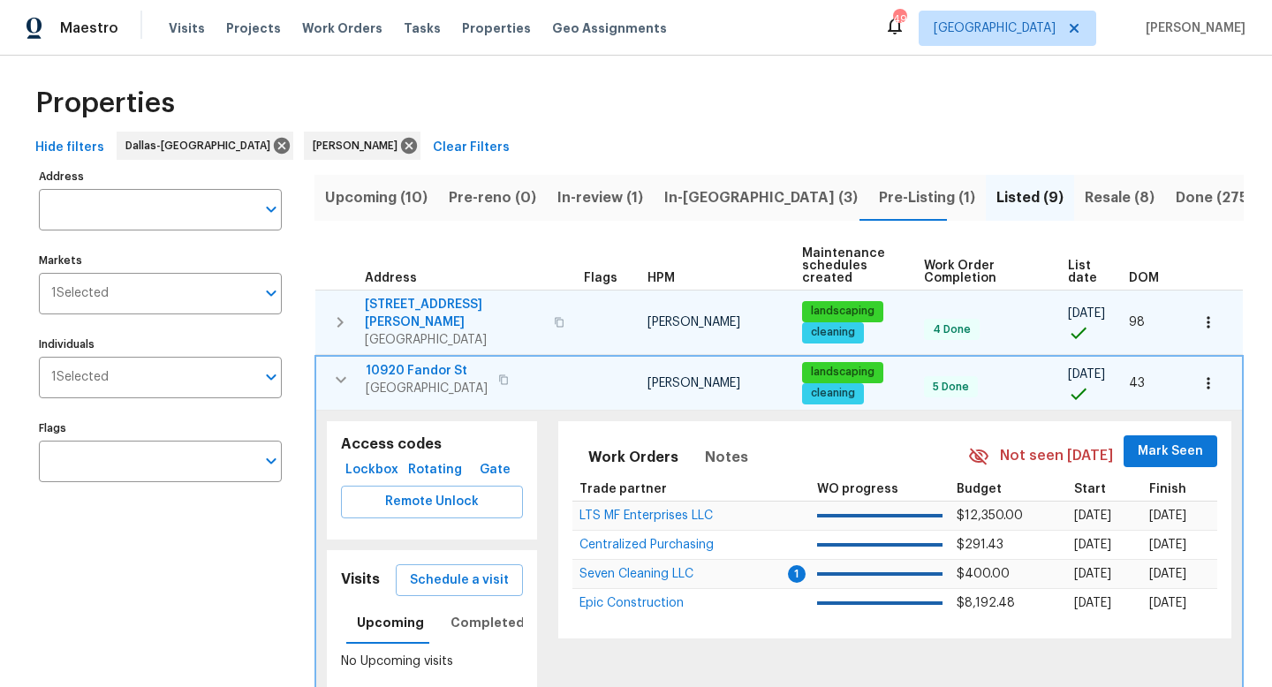
click at [340, 376] on icon "button" at bounding box center [341, 379] width 11 height 6
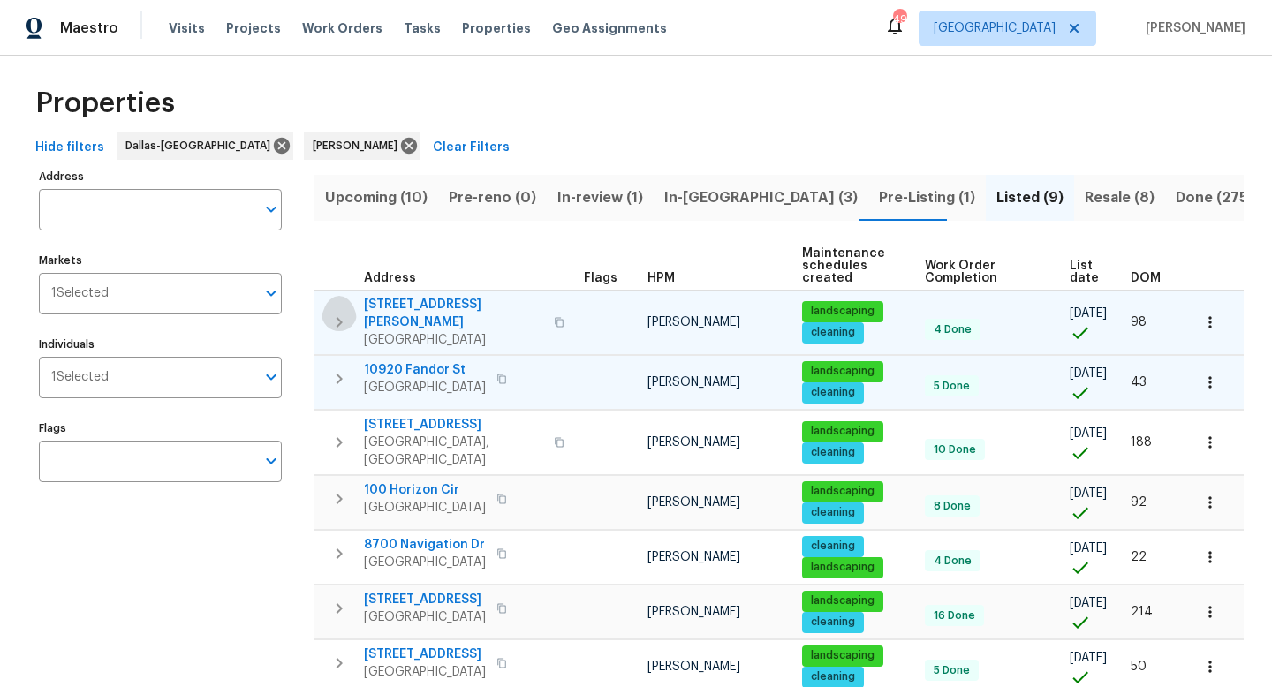
click at [336, 317] on icon "button" at bounding box center [339, 322] width 6 height 11
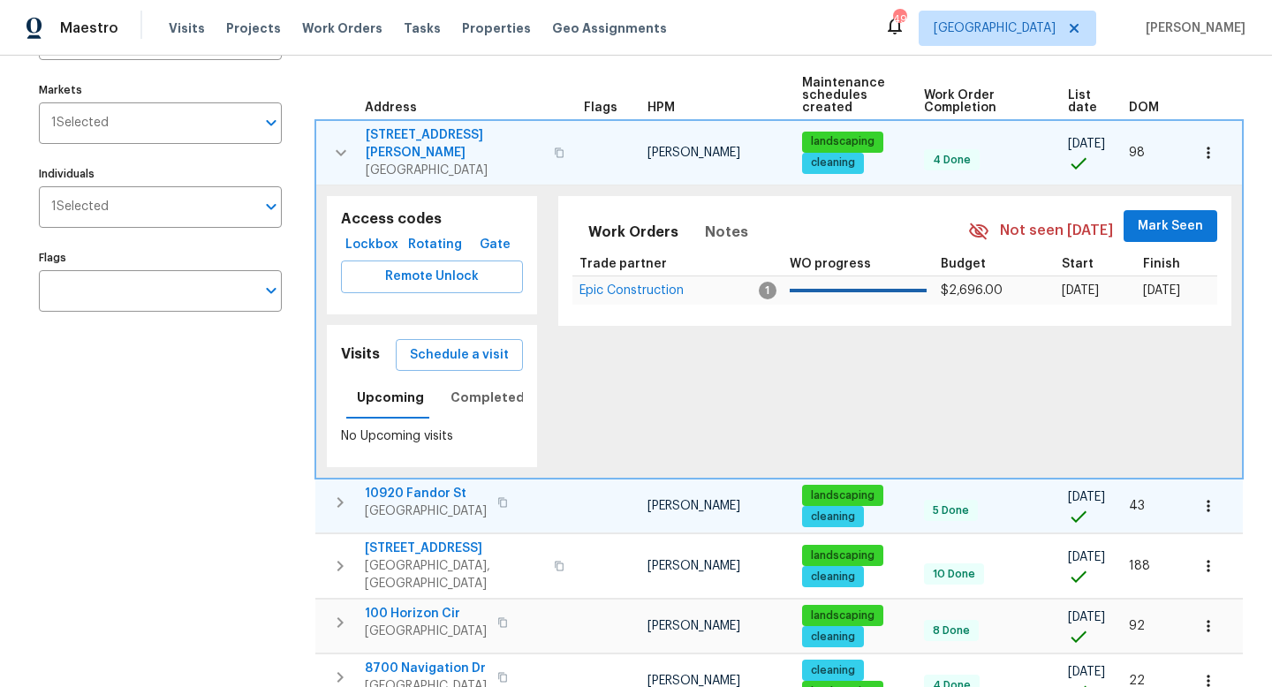
scroll to position [203, 0]
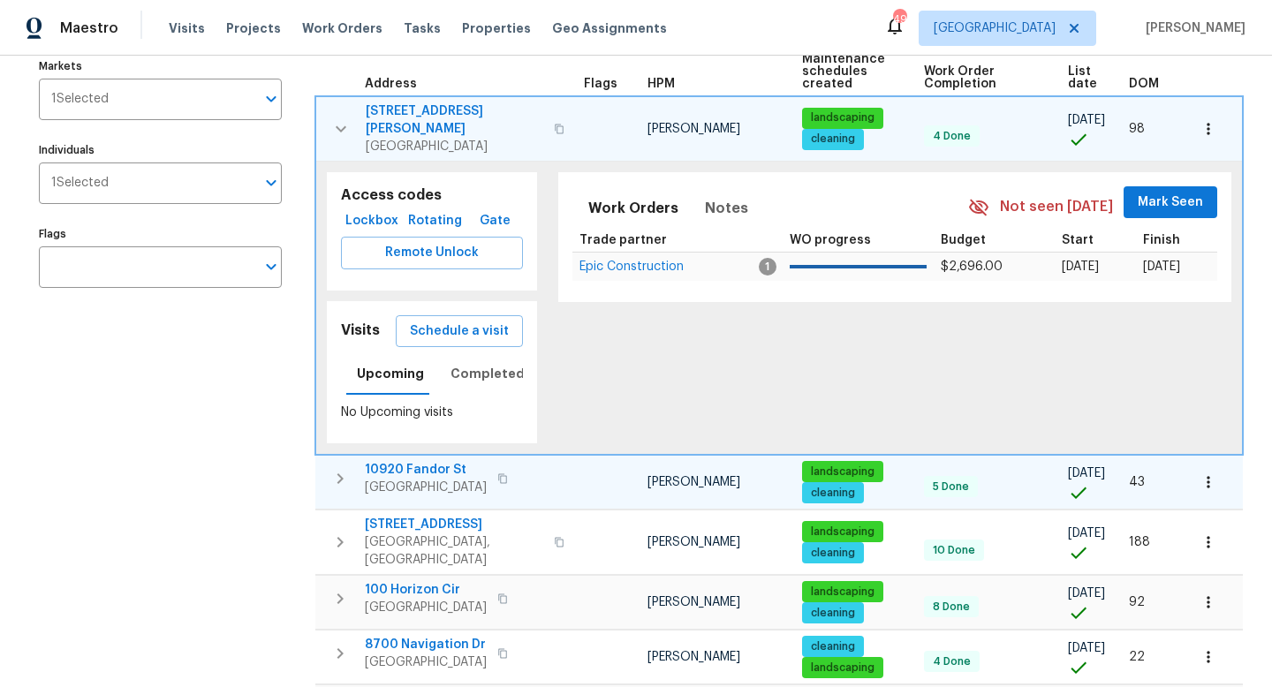
click at [329, 469] on icon "button" at bounding box center [339, 478] width 21 height 21
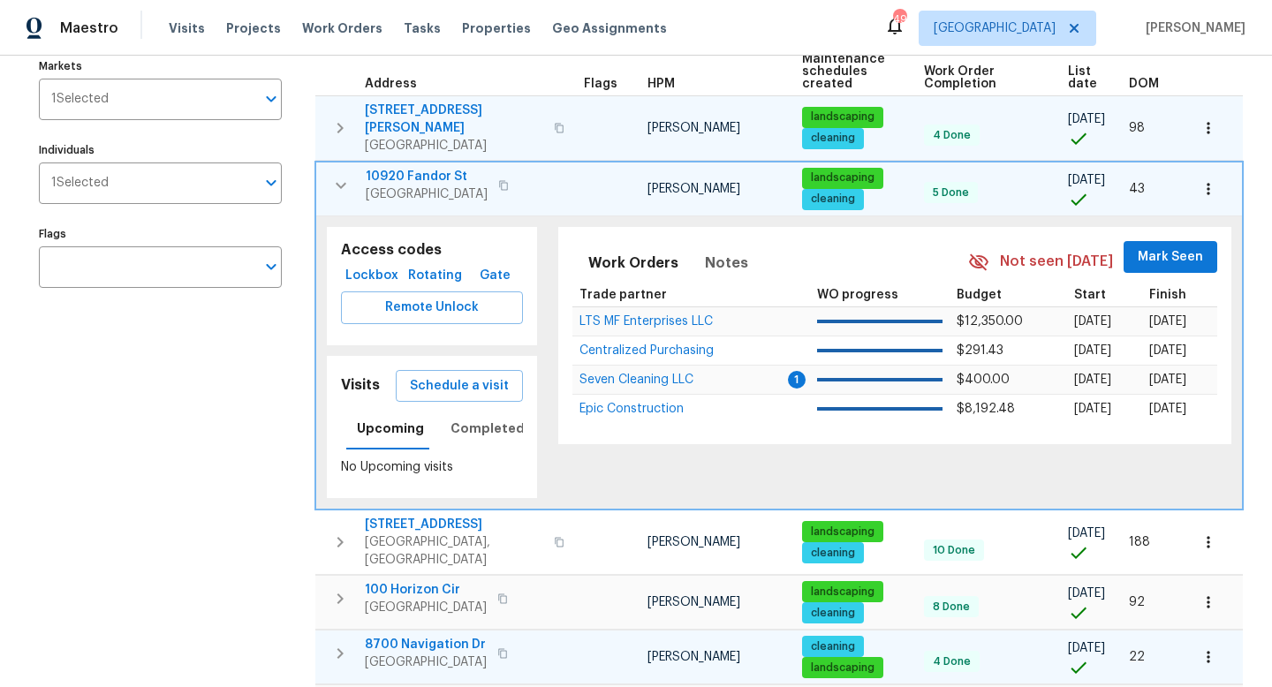
click at [343, 643] on icon "button" at bounding box center [339, 653] width 21 height 21
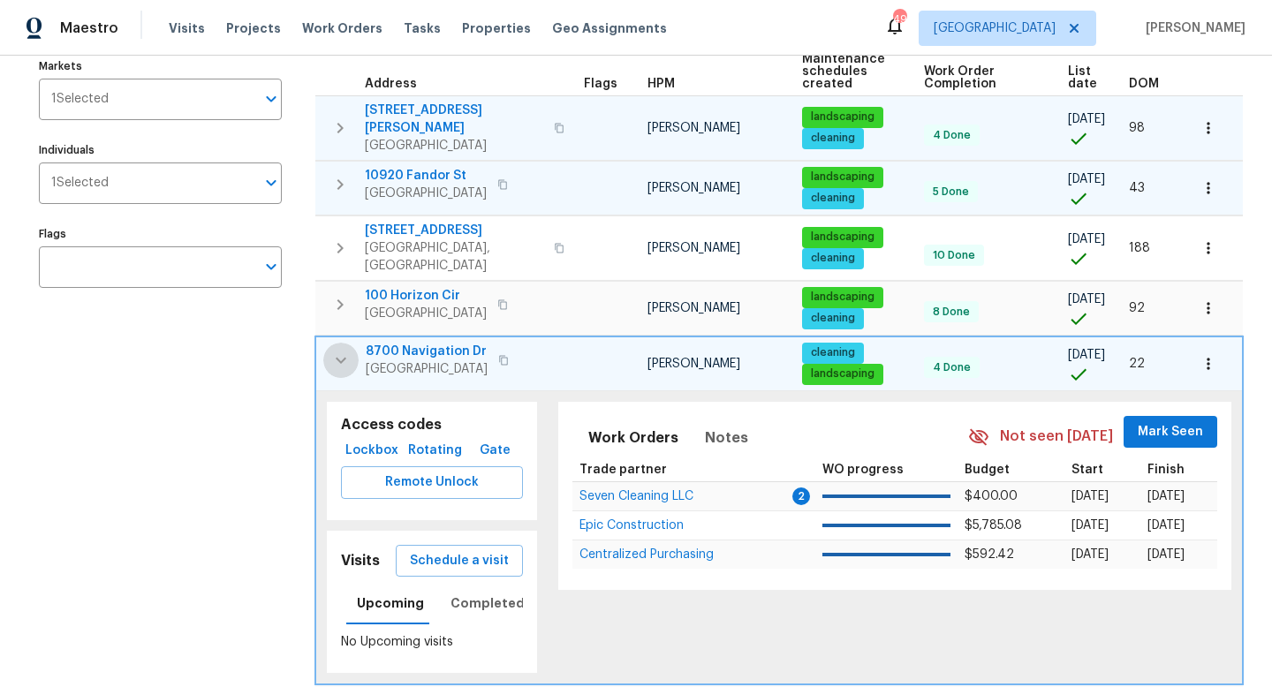
click at [331, 350] on icon "button" at bounding box center [340, 360] width 21 height 21
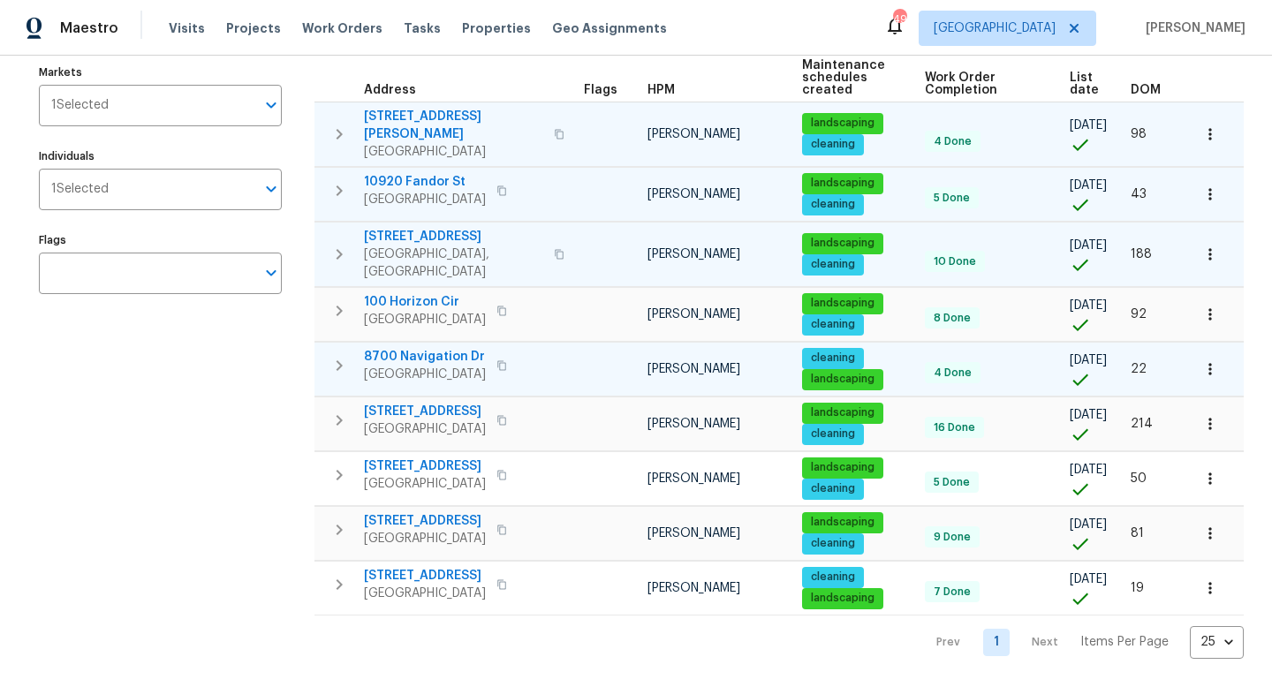
scroll to position [175, 0]
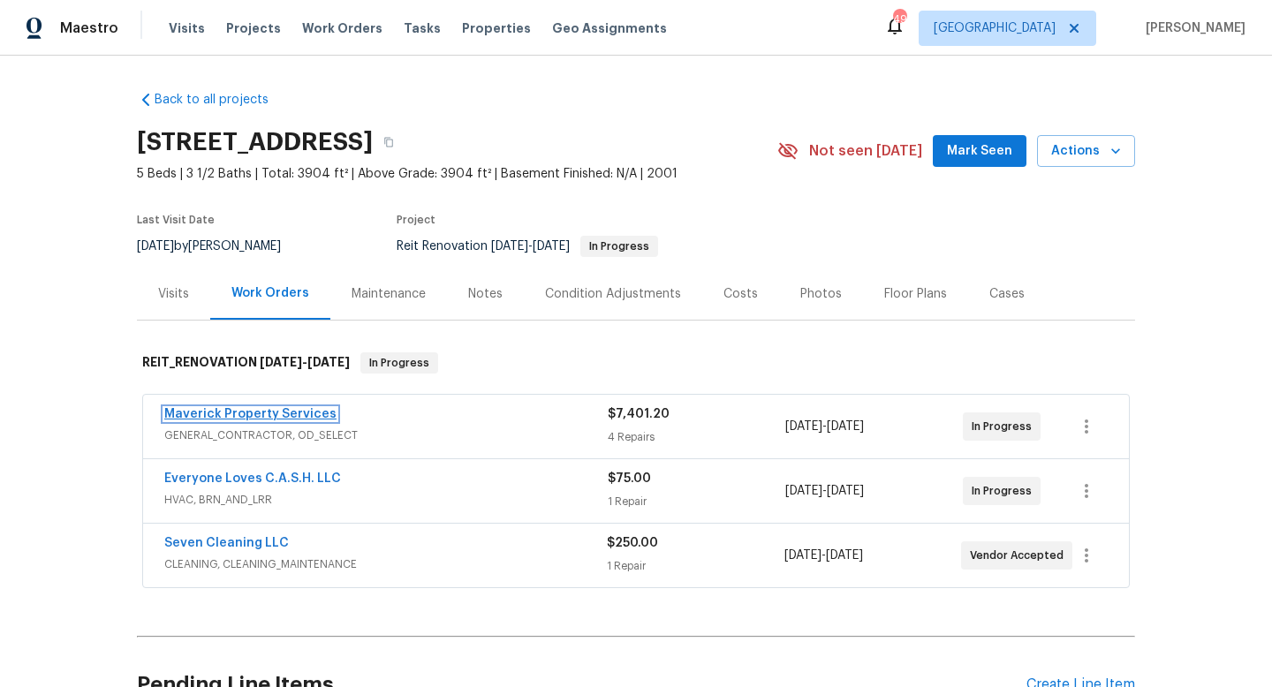
click at [238, 419] on link "Maverick Property Services" at bounding box center [250, 414] width 172 height 12
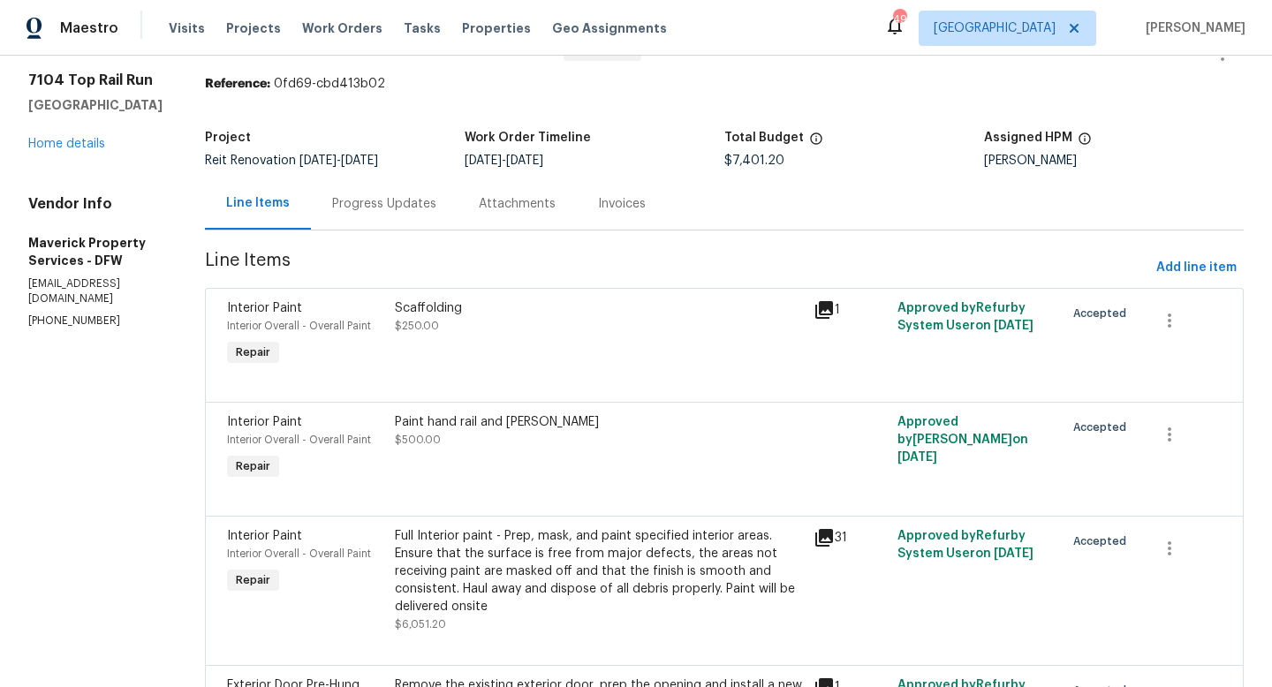
scroll to position [44, 0]
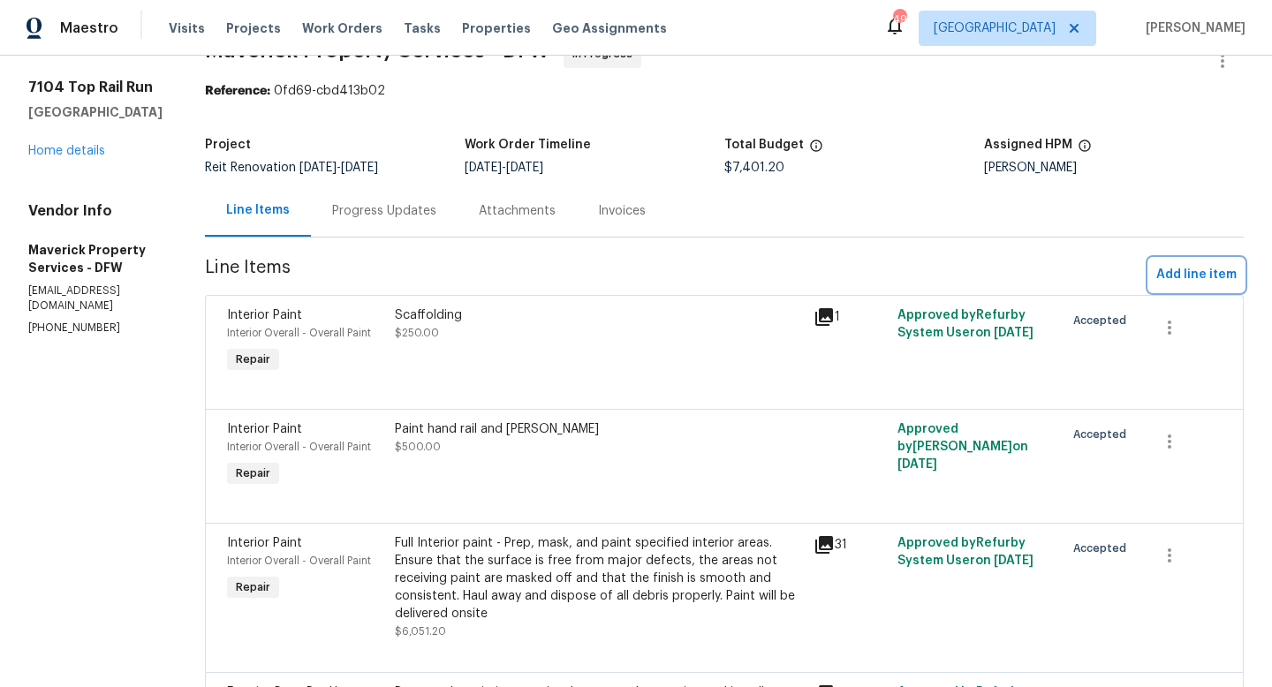
click at [1192, 275] on span "Add line item" at bounding box center [1196, 275] width 80 height 22
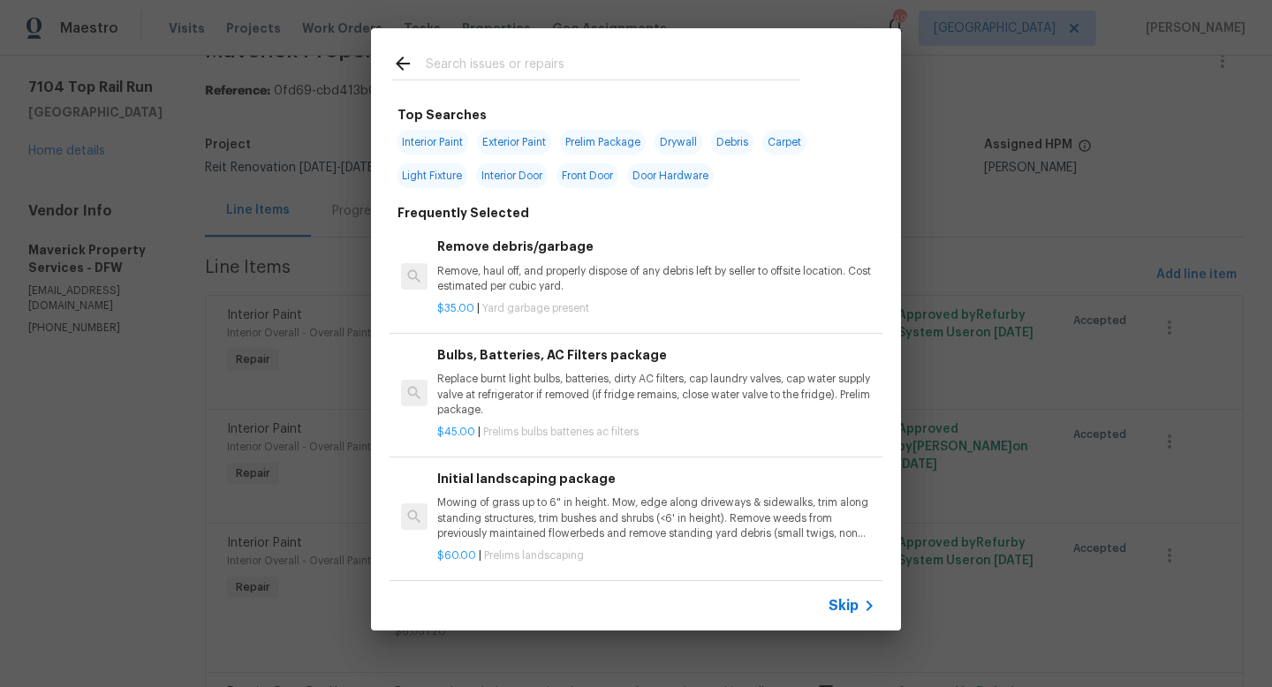
click at [466, 69] on input "text" at bounding box center [613, 66] width 374 height 26
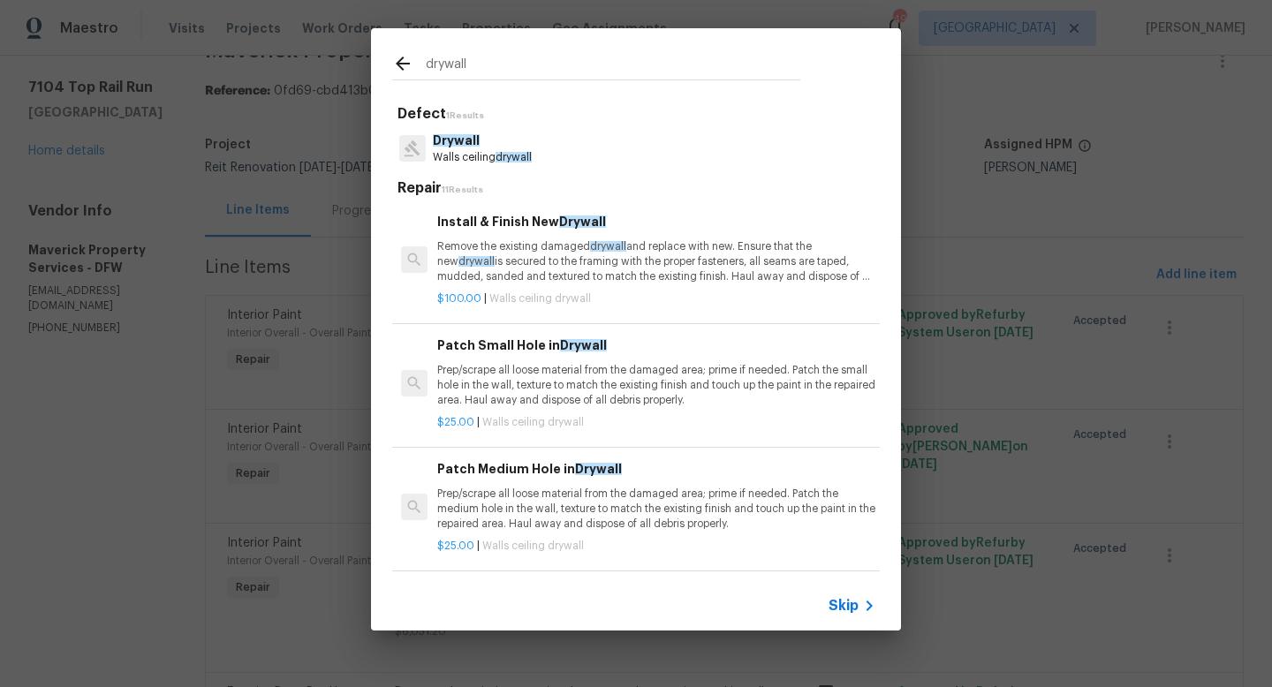
type input "drywall"
click at [470, 143] on span "Drywall" at bounding box center [456, 140] width 47 height 12
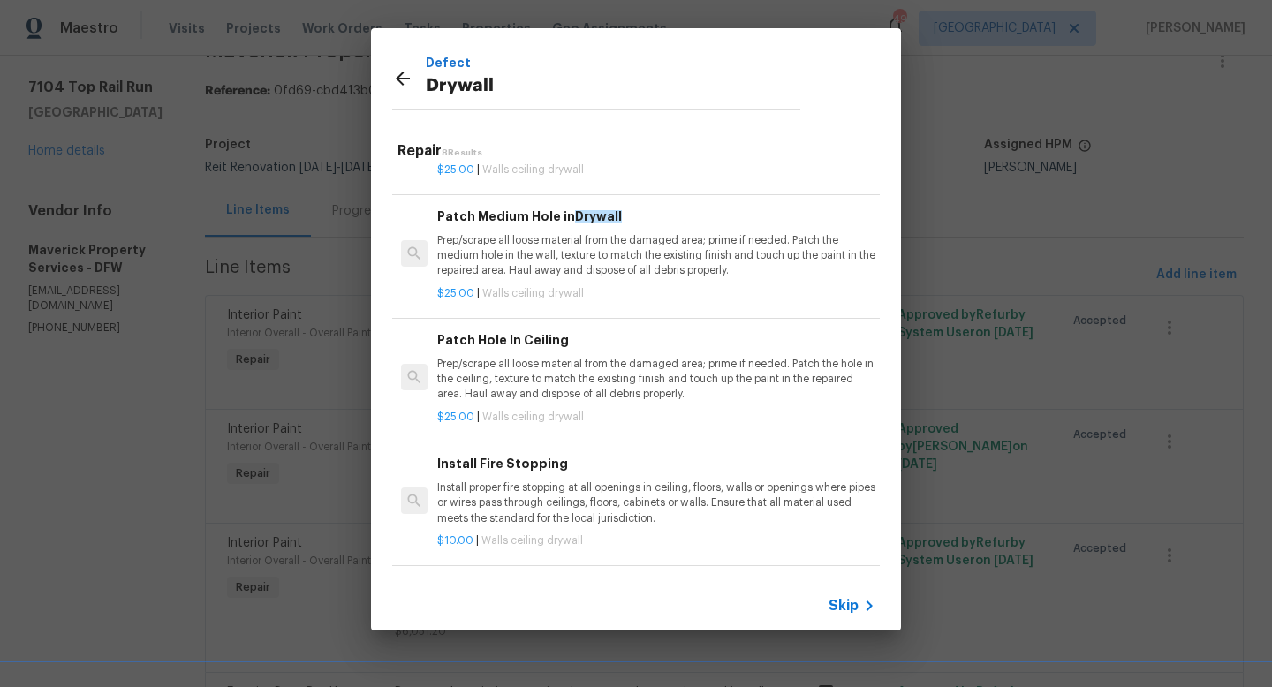
scroll to position [243, 0]
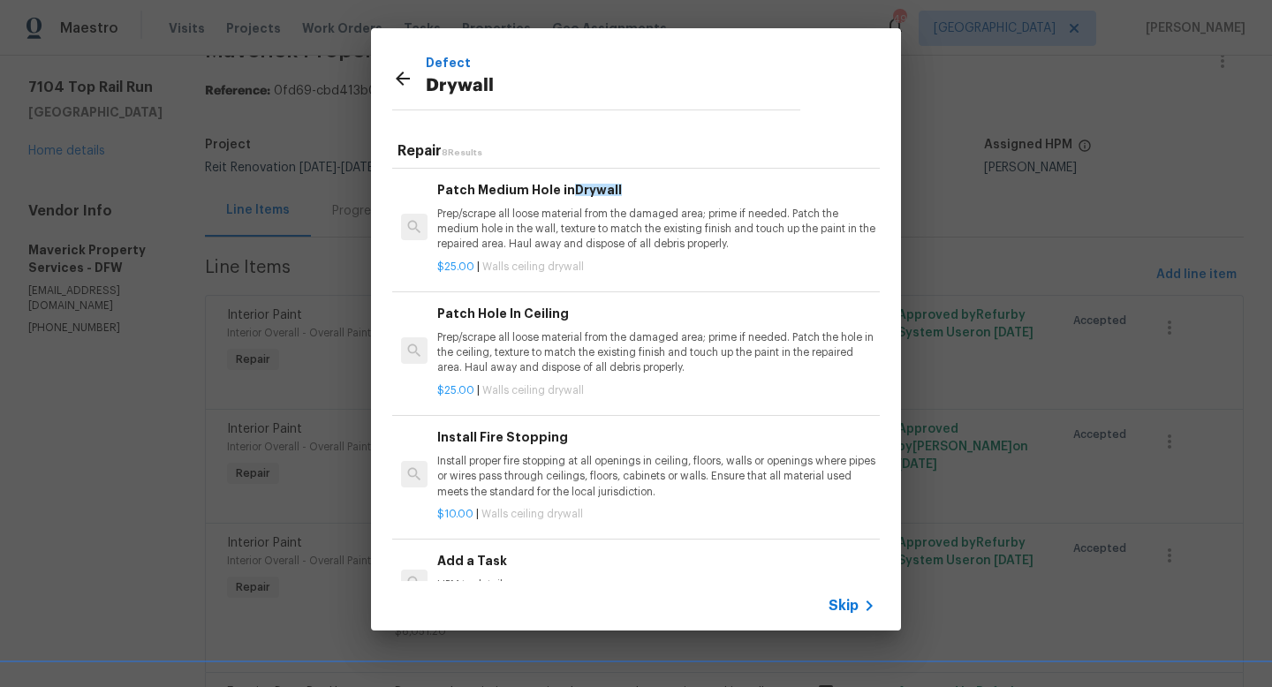
click at [491, 339] on p "Prep/scrape all loose material from the damaged area; prime if needed. Patch th…" at bounding box center [656, 352] width 438 height 45
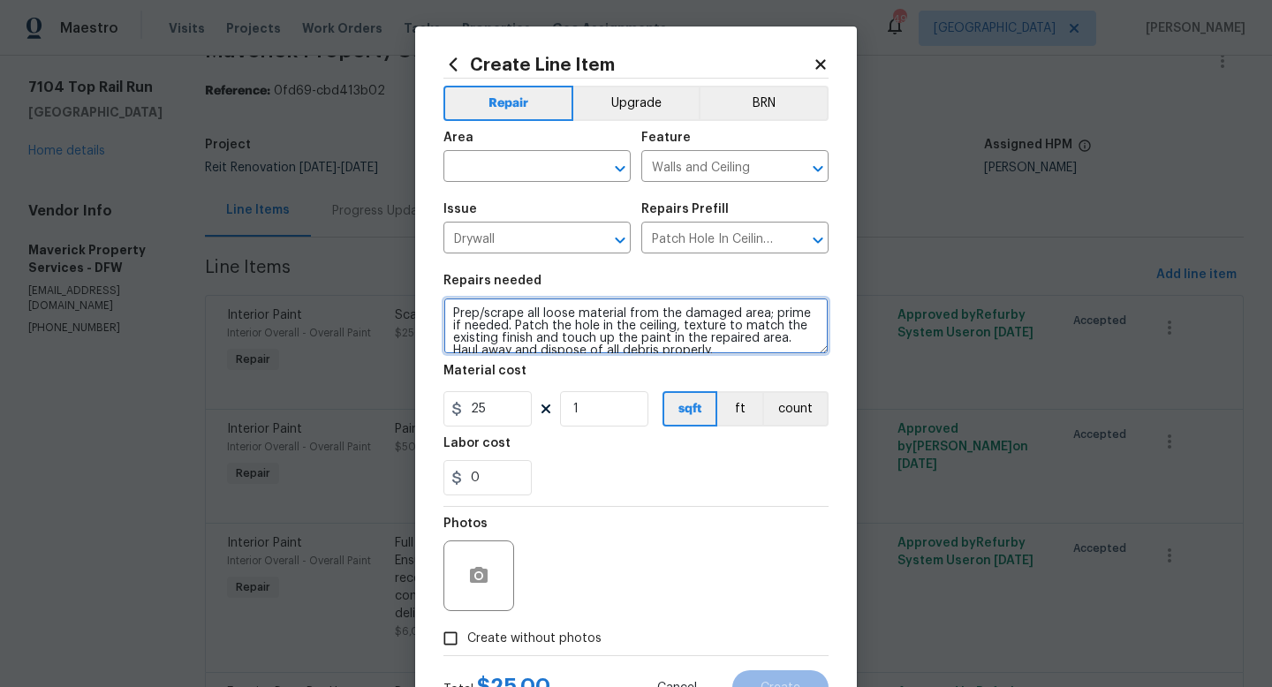
scroll to position [12, 0]
drag, startPoint x: 455, startPoint y: 314, endPoint x: 623, endPoint y: 369, distance: 176.5
click at [623, 369] on section "Repairs needed Prep/scrape all loose material from the damaged area; prime if n…" at bounding box center [635, 385] width 385 height 242
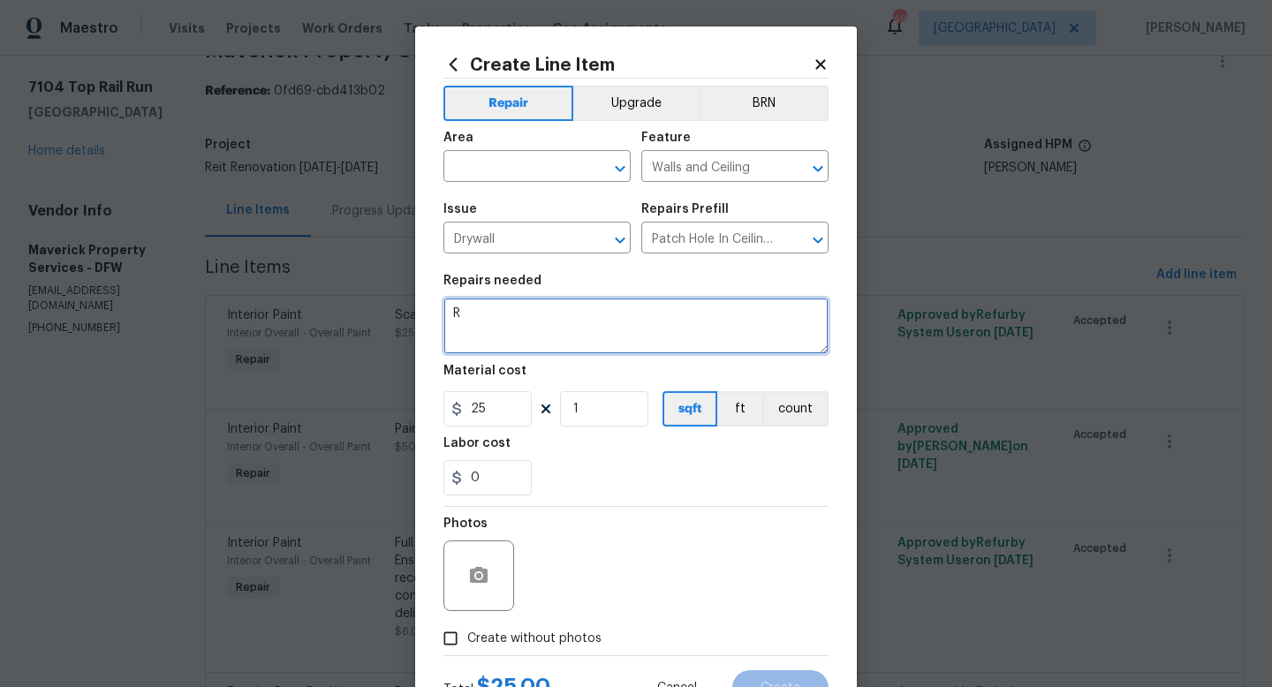
scroll to position [0, 0]
click at [487, 326] on textarea "Replace all wet drywall areas and texture to match. Repair all inperfecitons in…" at bounding box center [635, 326] width 385 height 57
click at [529, 327] on textarea "Replace all wet drywall areas and texture to match. Repair all inperfecitons in…" at bounding box center [635, 326] width 385 height 57
click at [642, 328] on textarea "Replace all wet drywall areas and texture to match. Repair all imperfections in…" at bounding box center [635, 326] width 385 height 57
type textarea "Replace all wet drywall areas and texture to match. Repair all imperfections in…"
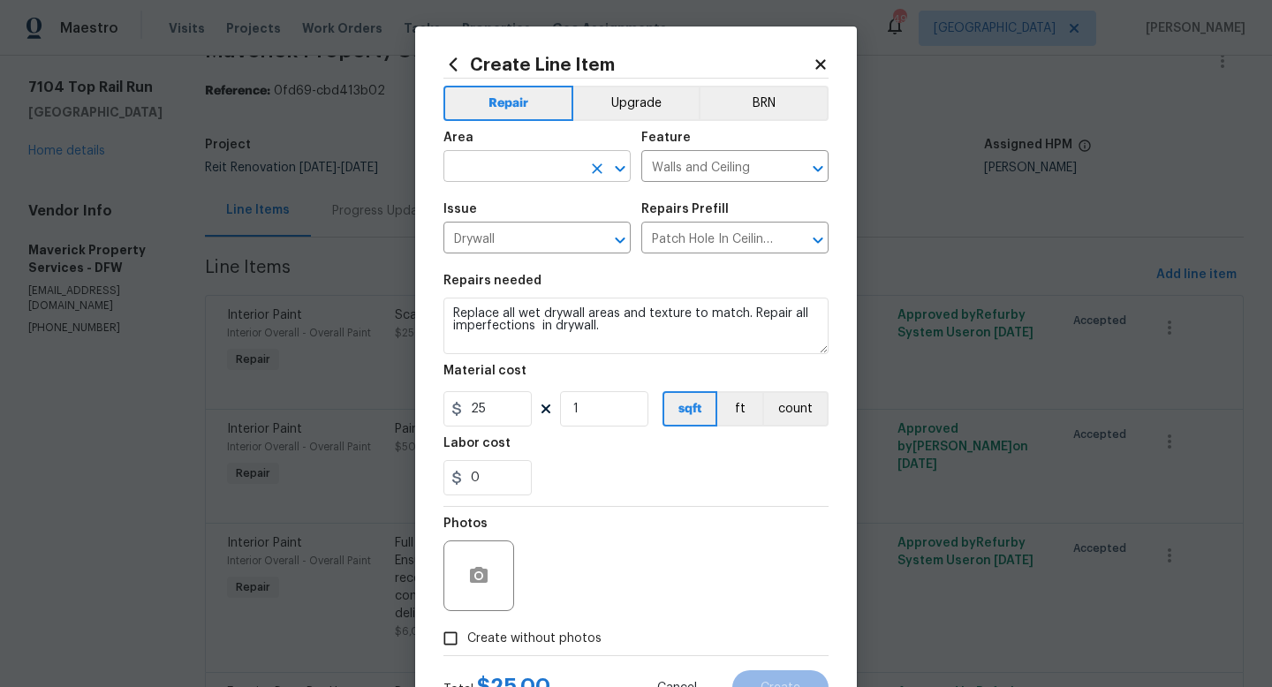
click at [508, 162] on input "text" at bounding box center [512, 168] width 138 height 27
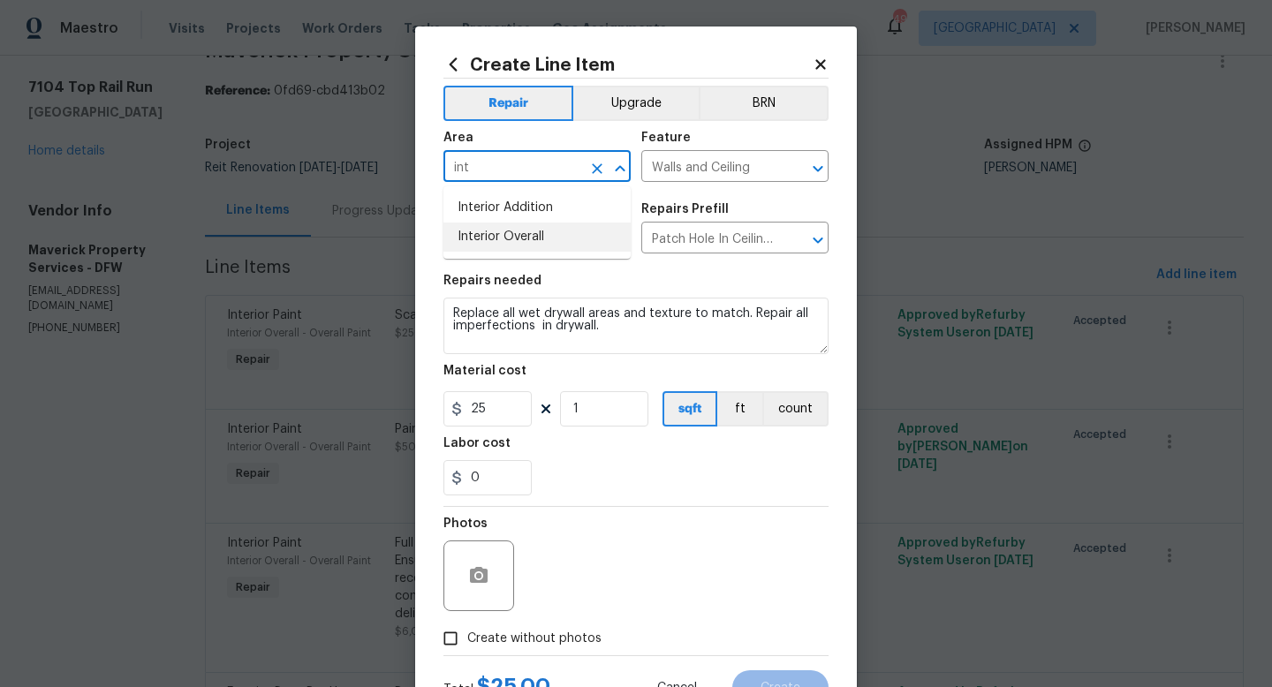
click at [535, 242] on li "Interior Overall" at bounding box center [536, 237] width 187 height 29
type input "Interior Overall"
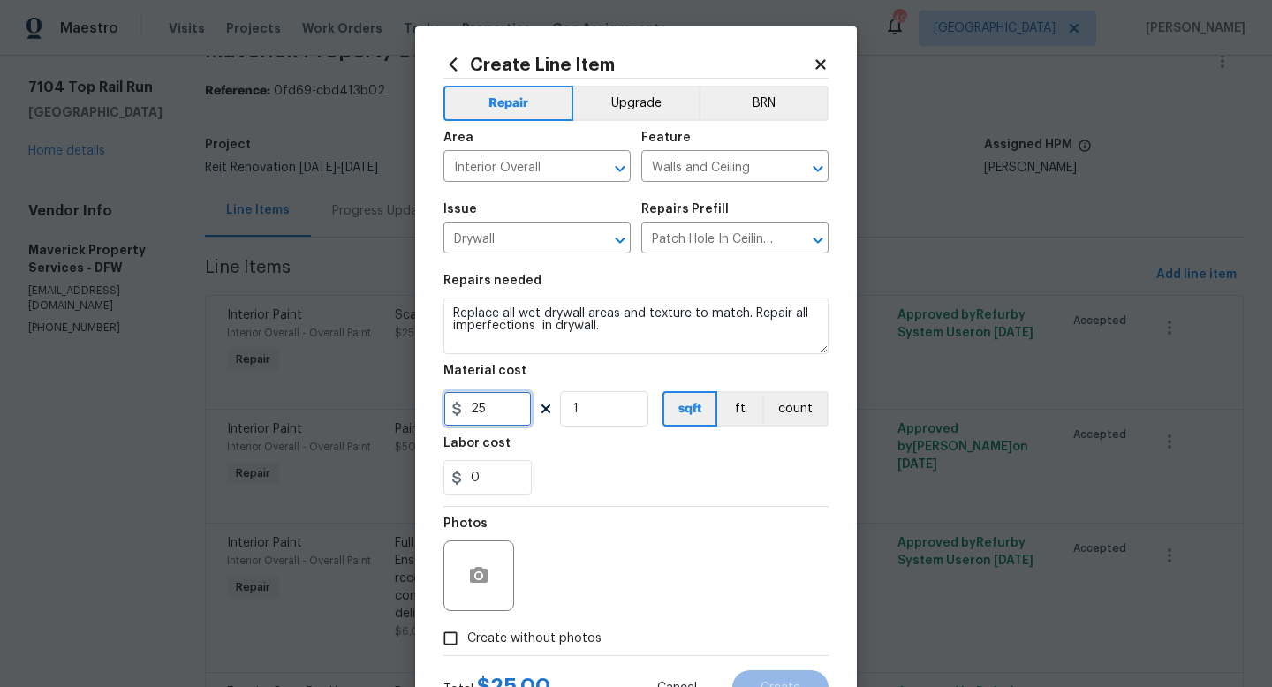
drag, startPoint x: 499, startPoint y: 417, endPoint x: 328, endPoint y: 408, distance: 171.5
click at [328, 408] on div "Create Line Item Repair Upgrade BRN Area Interior Overall ​ Feature Walls and C…" at bounding box center [636, 343] width 1272 height 687
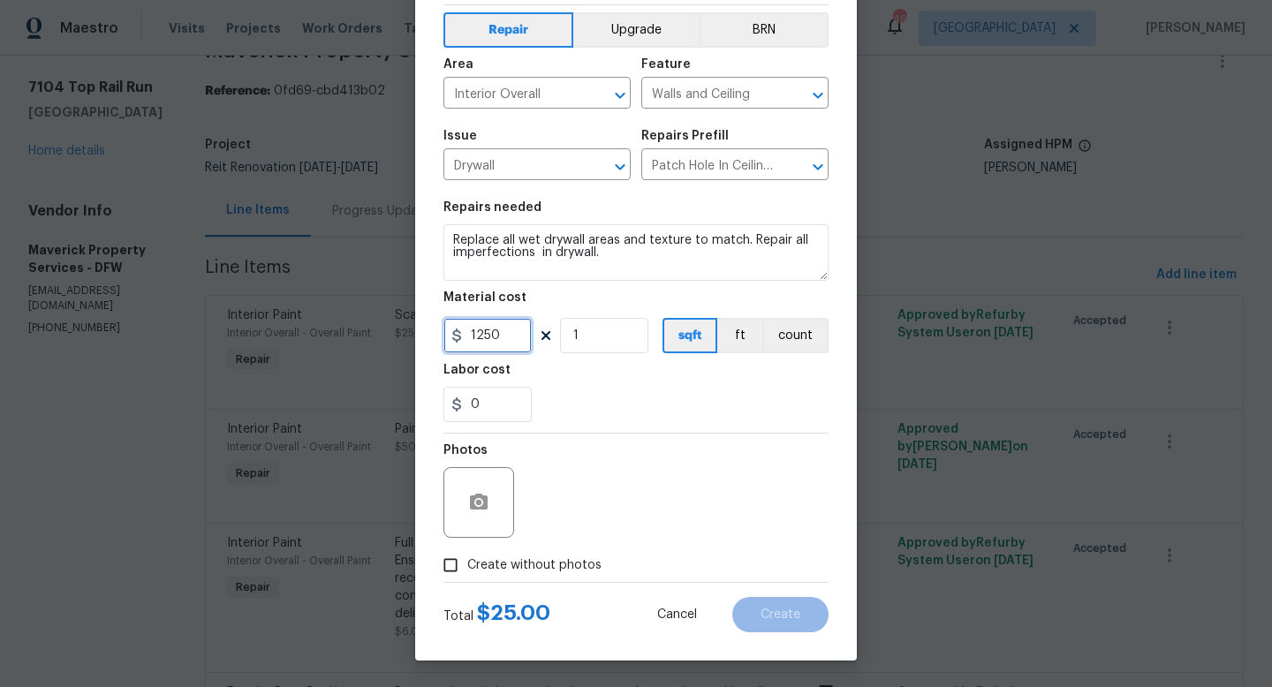
type input "1250"
click at [448, 562] on input "Create without photos" at bounding box center [451, 565] width 34 height 34
checkbox input "true"
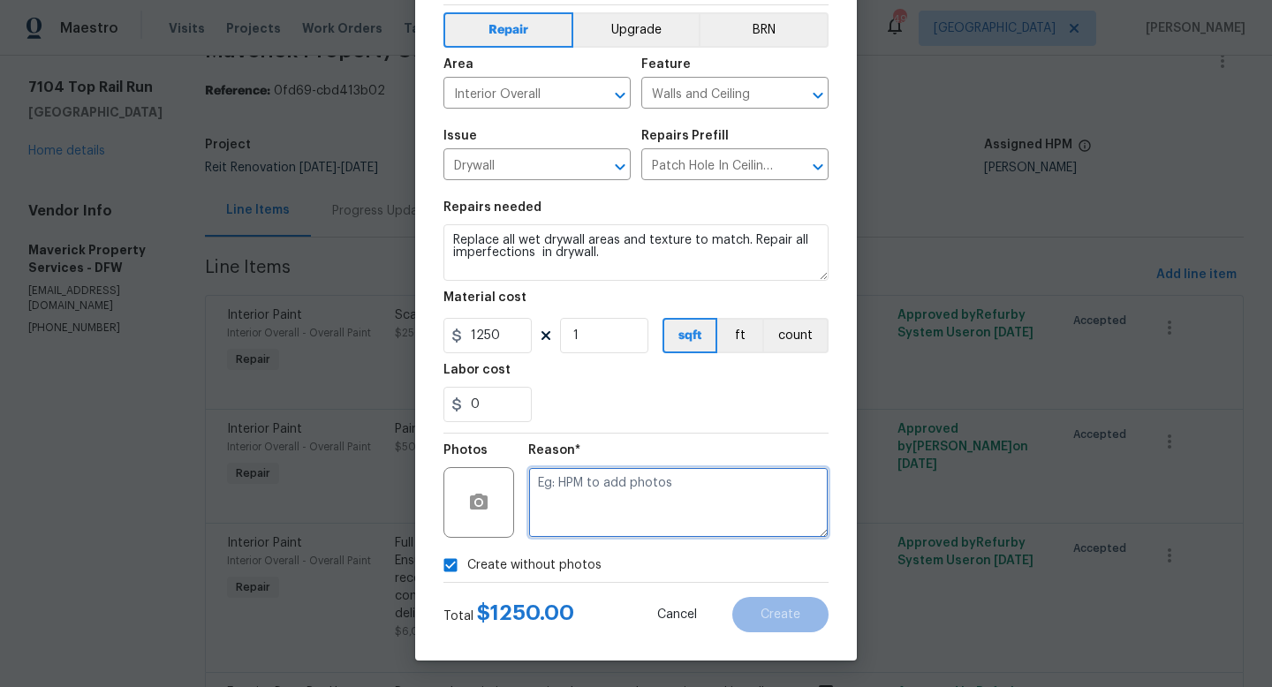
click at [703, 516] on textarea at bounding box center [678, 502] width 300 height 71
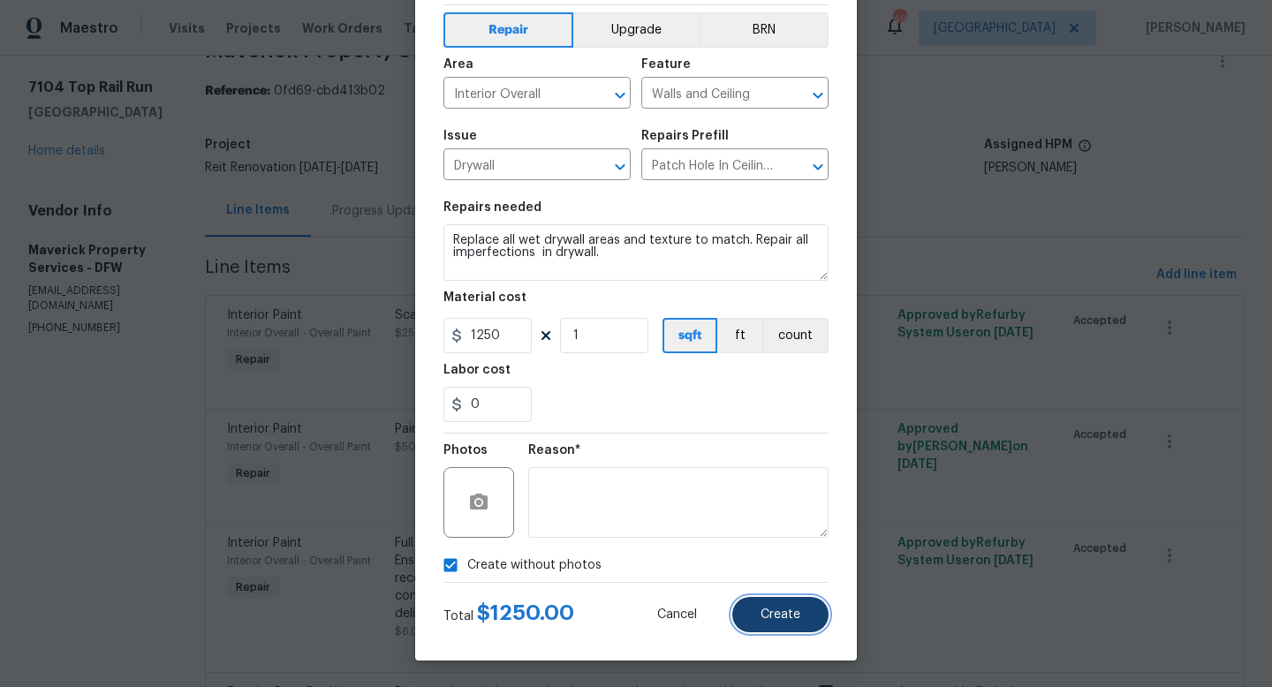
click at [769, 606] on button "Create" at bounding box center [780, 614] width 96 height 35
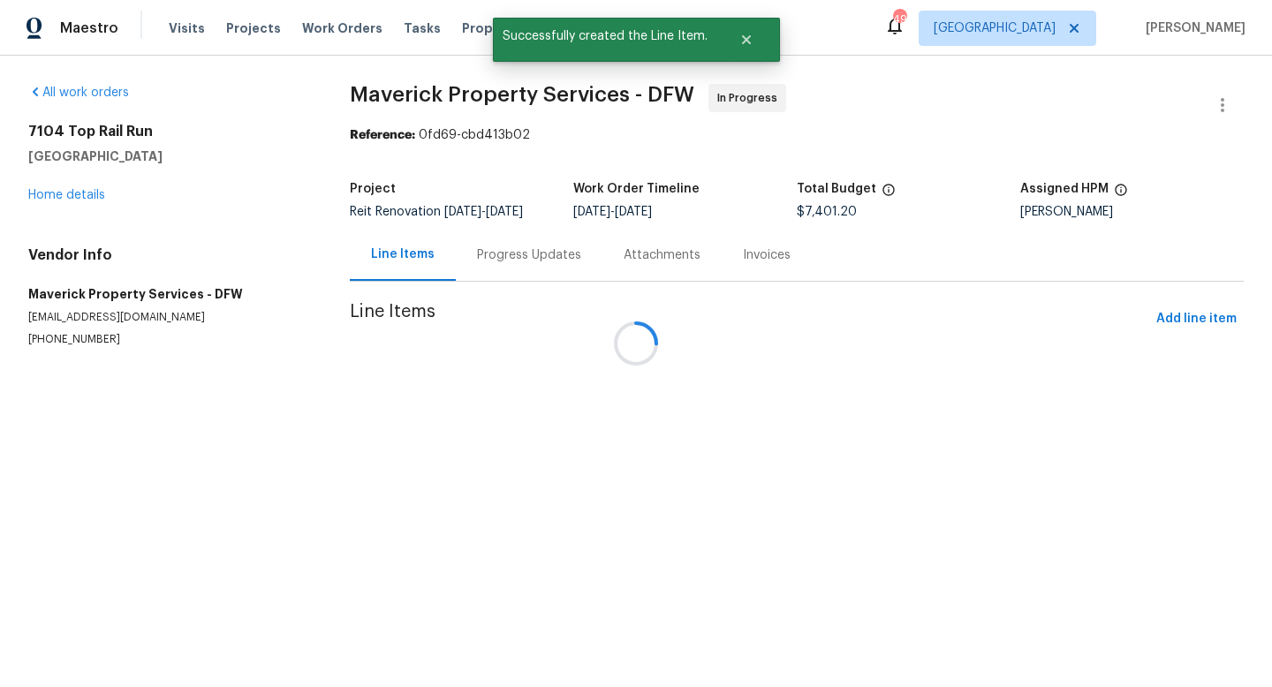
scroll to position [0, 0]
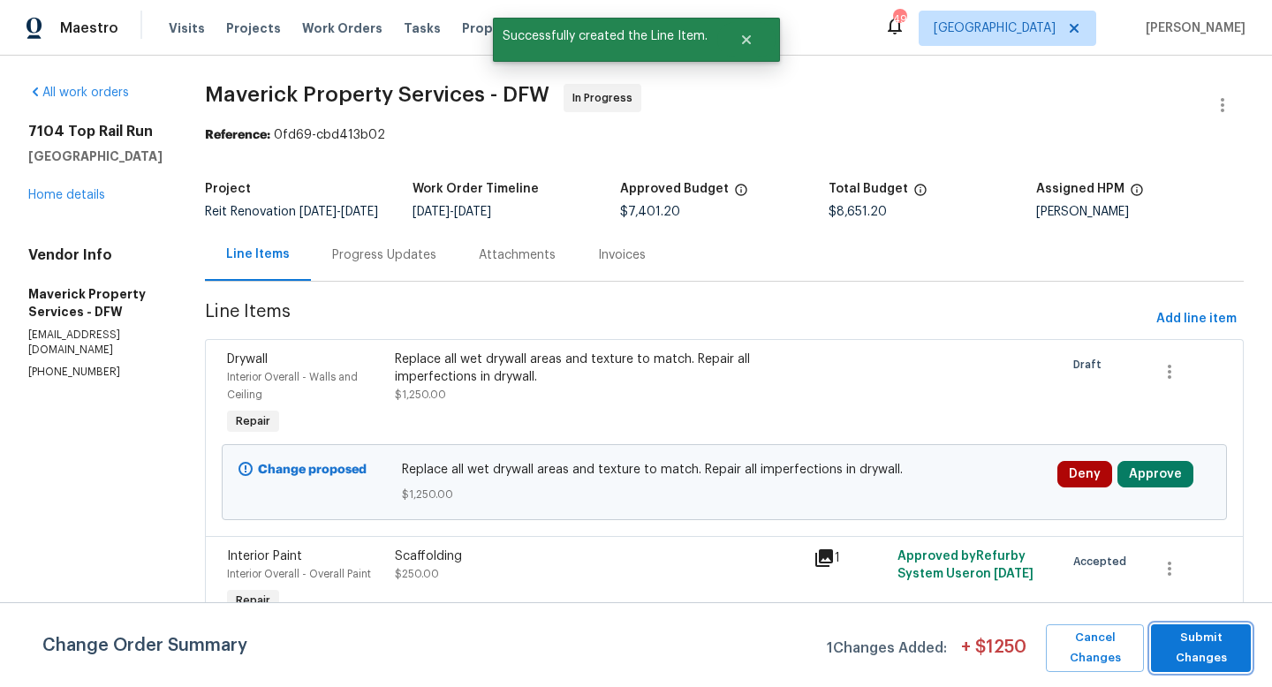
click at [1182, 658] on span "Submit Changes" at bounding box center [1200, 648] width 82 height 41
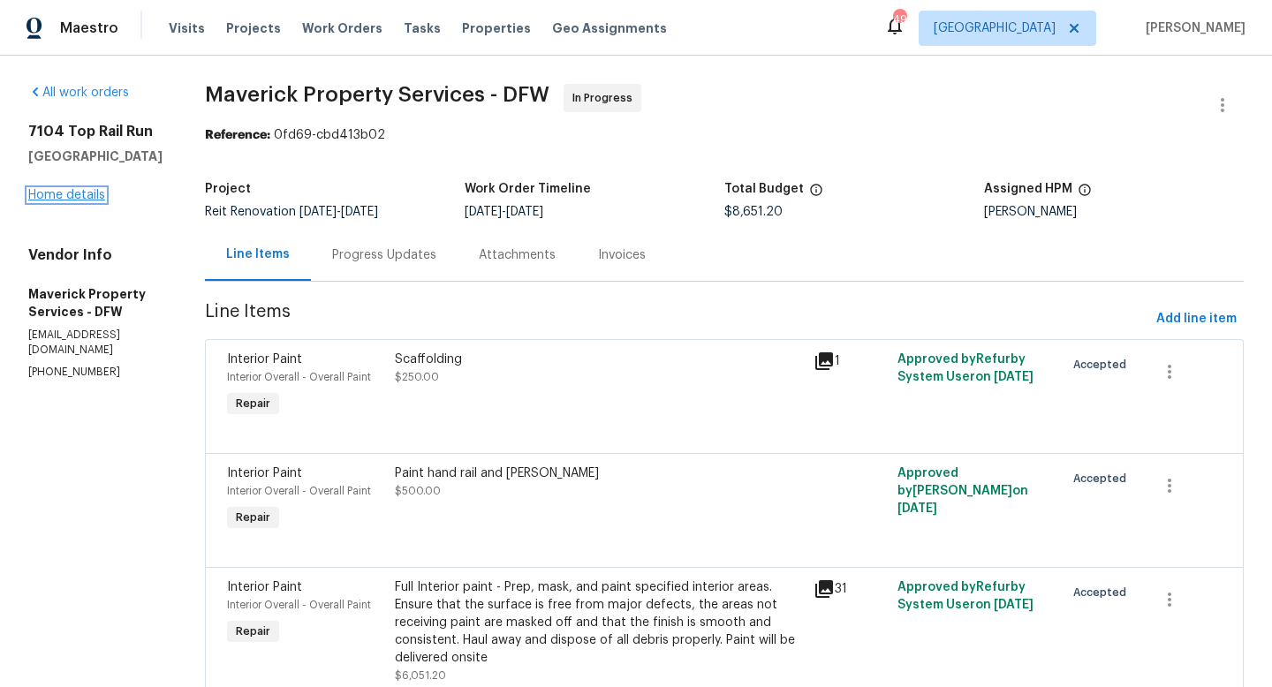
click at [66, 198] on link "Home details" at bounding box center [66, 195] width 77 height 12
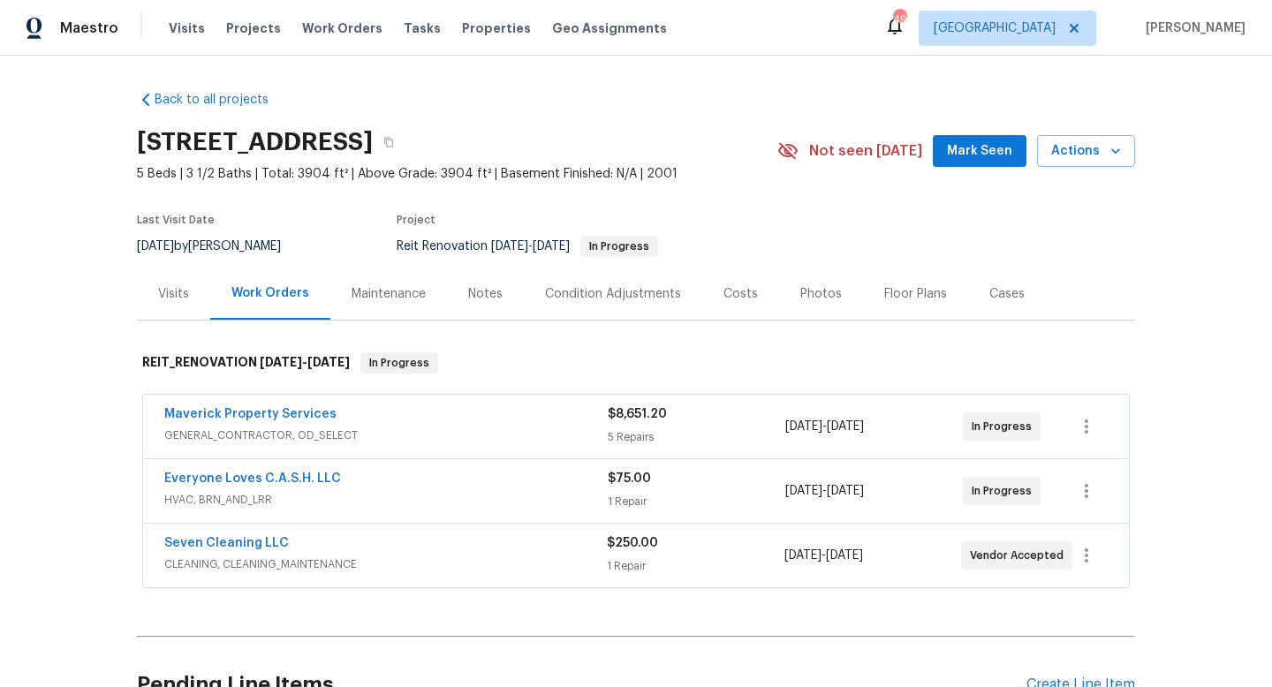
click at [472, 291] on div "Notes" at bounding box center [485, 294] width 34 height 18
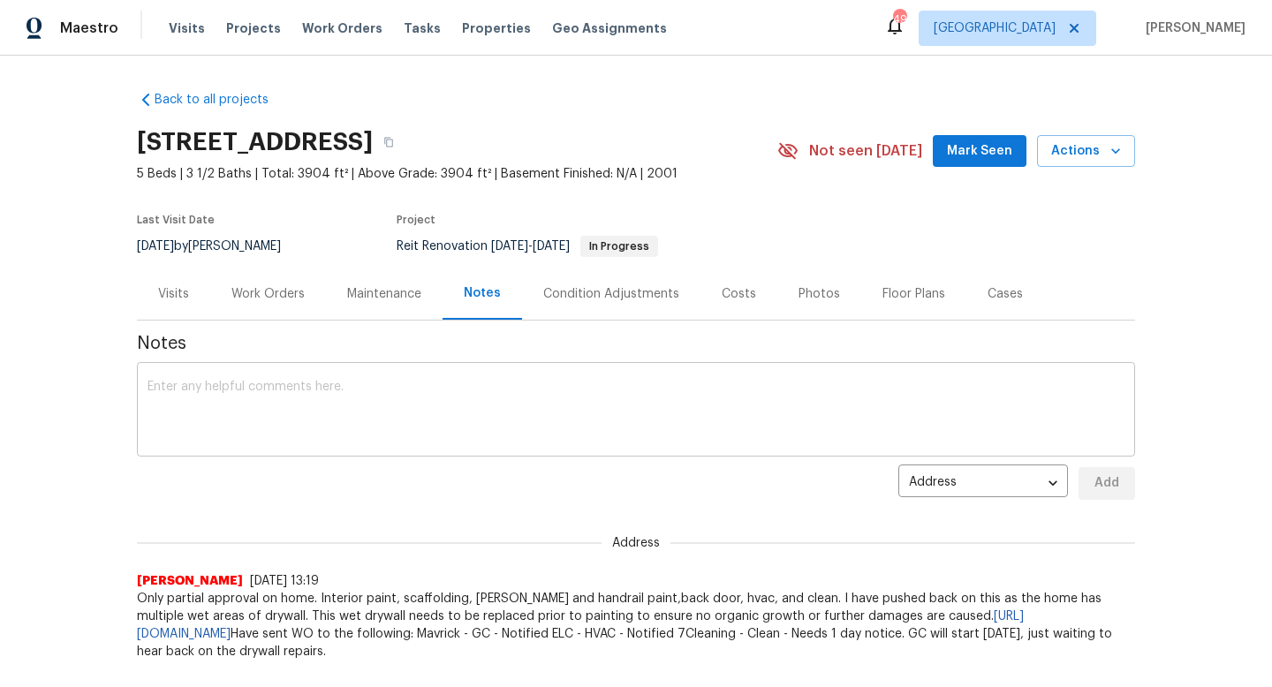
click at [313, 441] on textarea at bounding box center [635, 412] width 977 height 62
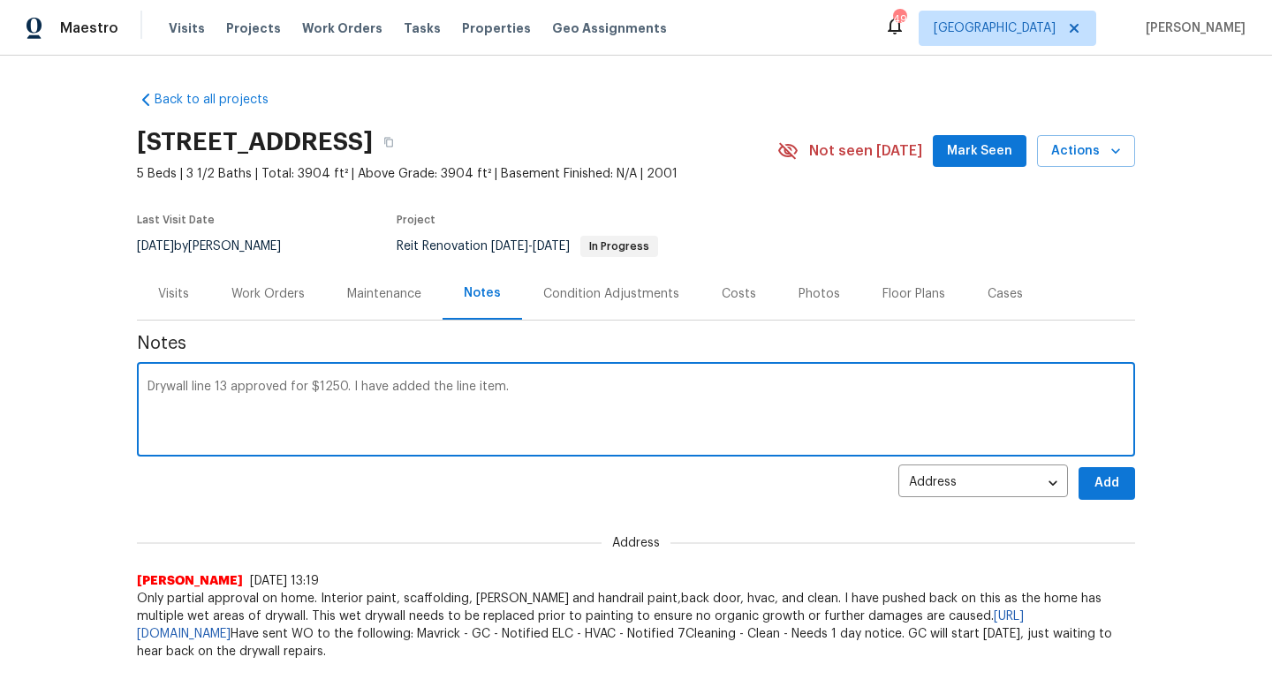
type textarea "Drywall line 13 approved for $1250. I have added the line item."
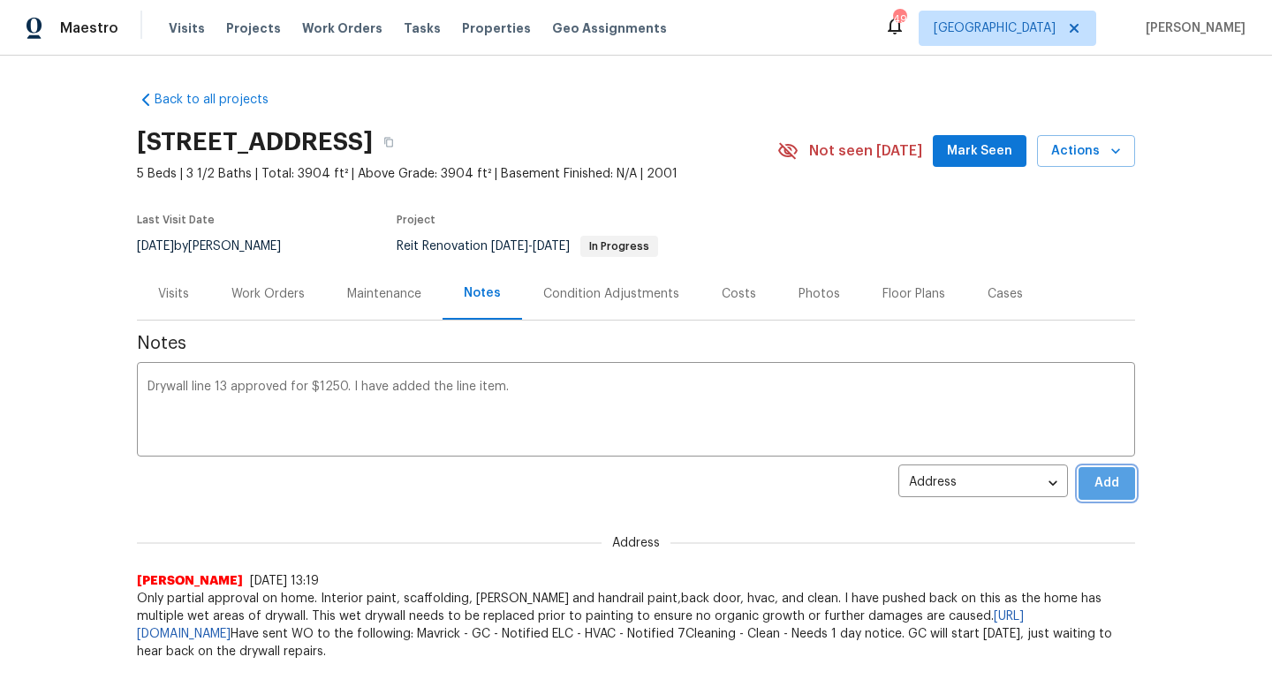
click at [1088, 479] on button "Add" at bounding box center [1106, 483] width 57 height 33
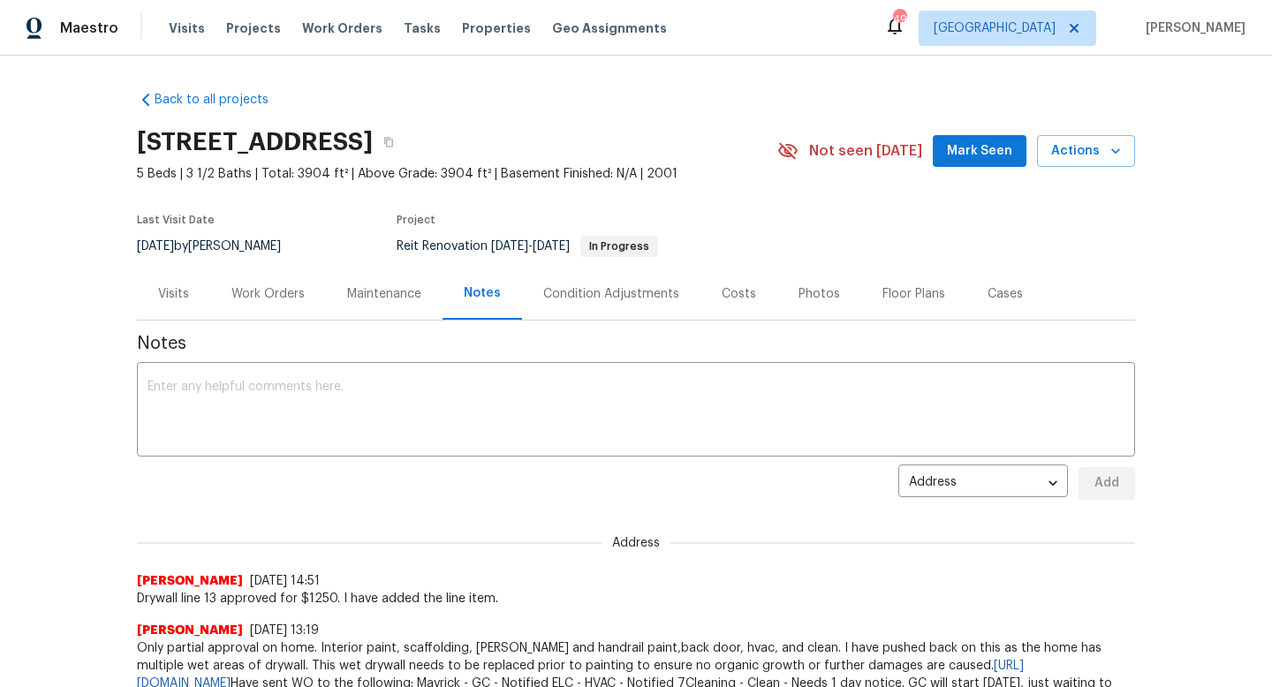
click at [985, 154] on span "Mark Seen" at bounding box center [979, 151] width 65 height 22
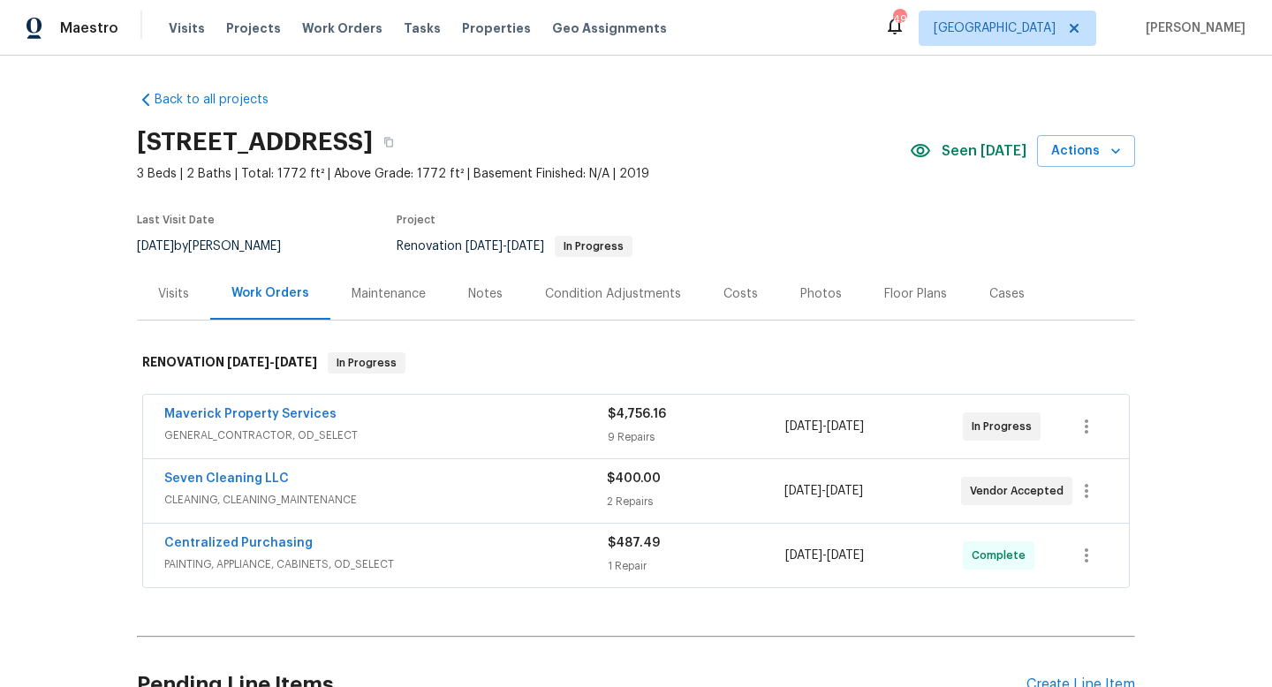
click at [489, 300] on div "Notes" at bounding box center [485, 294] width 34 height 18
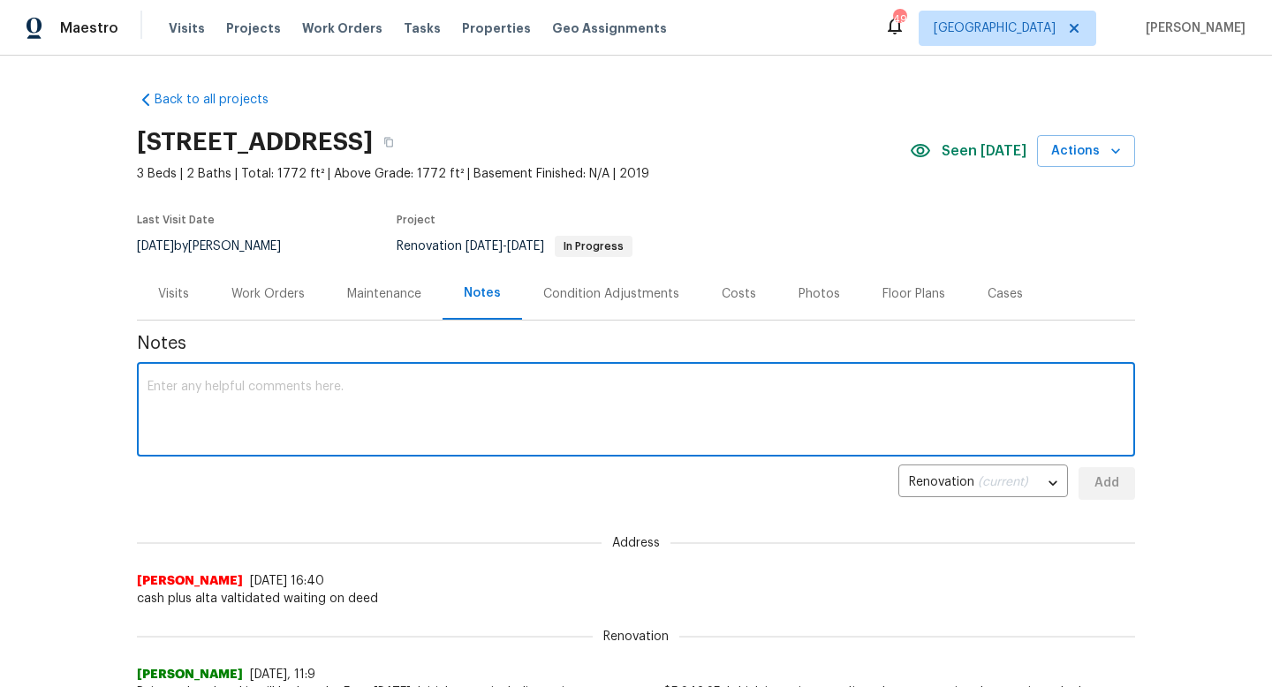
click at [477, 410] on textarea at bounding box center [635, 412] width 977 height 62
drag, startPoint x: 721, startPoint y: 387, endPoint x: 110, endPoint y: 387, distance: 610.2
click at [110, 387] on div "Back to all projects [STREET_ADDRESS] 3 Beds | 2 Baths | Total: 1772 ft² | Abov…" at bounding box center [636, 371] width 1272 height 631
paste textarea "There is no update [DATE]. The home project commenced this morning and is expec…"
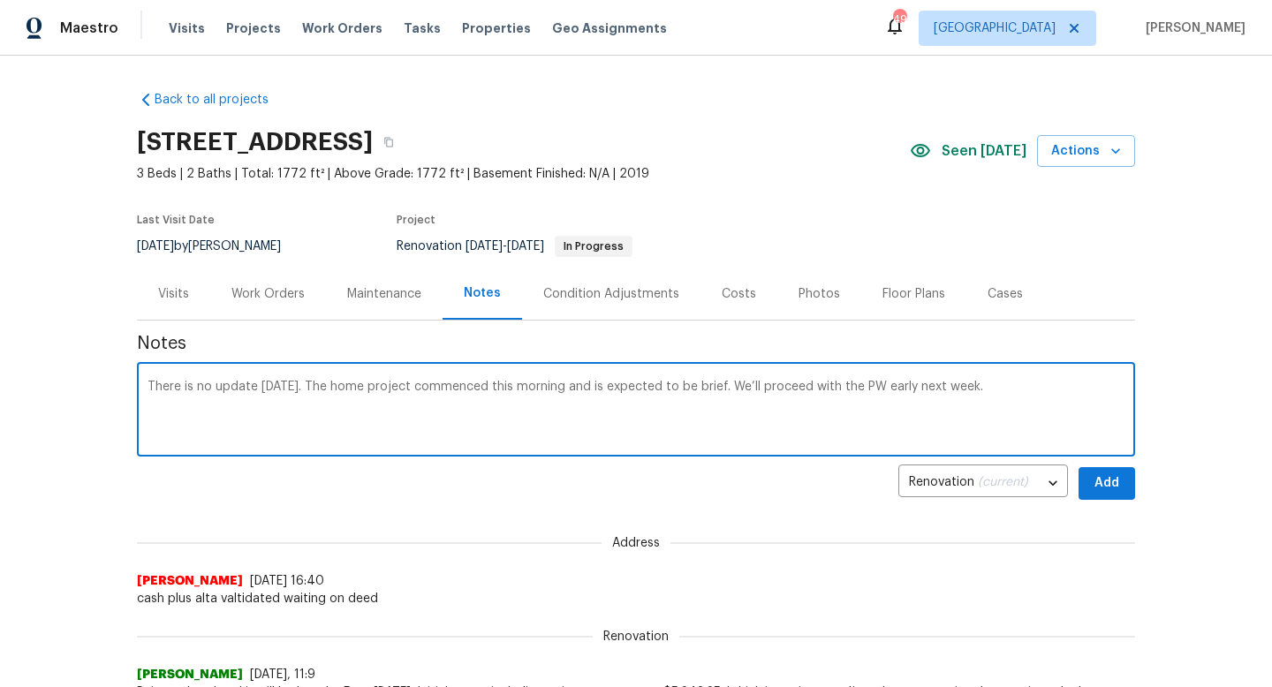
type textarea "There is no update [DATE]. The home project commenced this morning and is expec…"
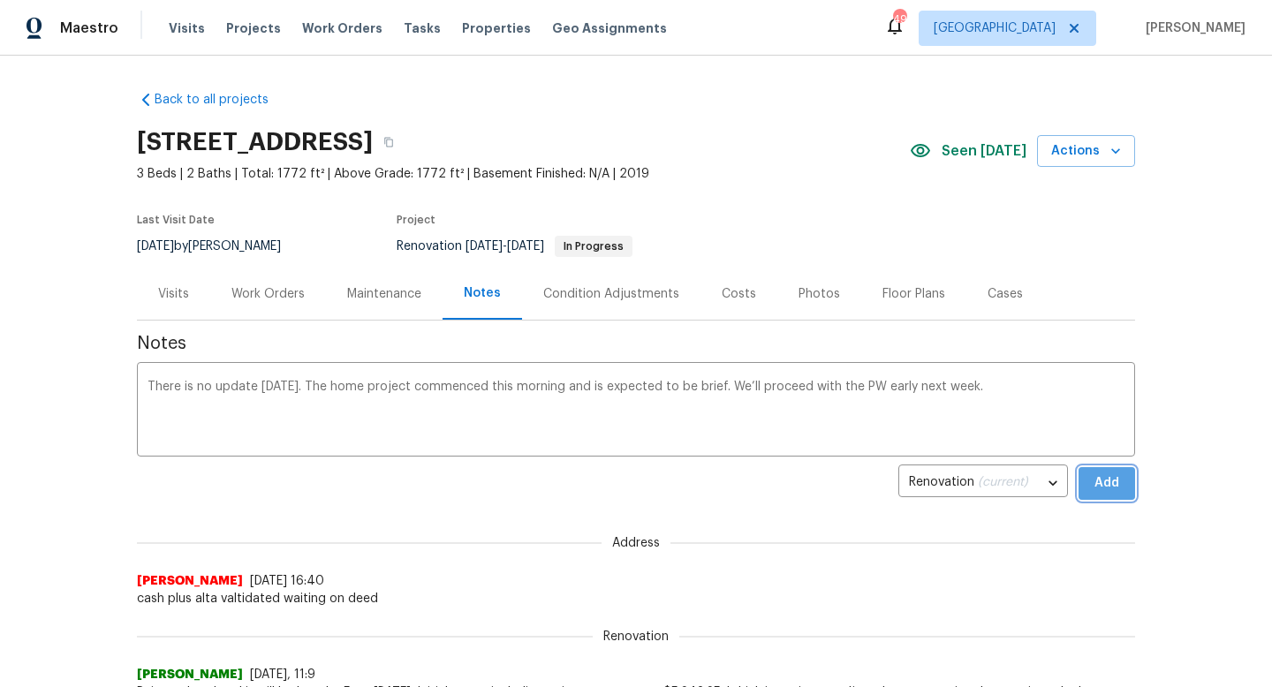
click at [1095, 481] on span "Add" at bounding box center [1106, 483] width 28 height 22
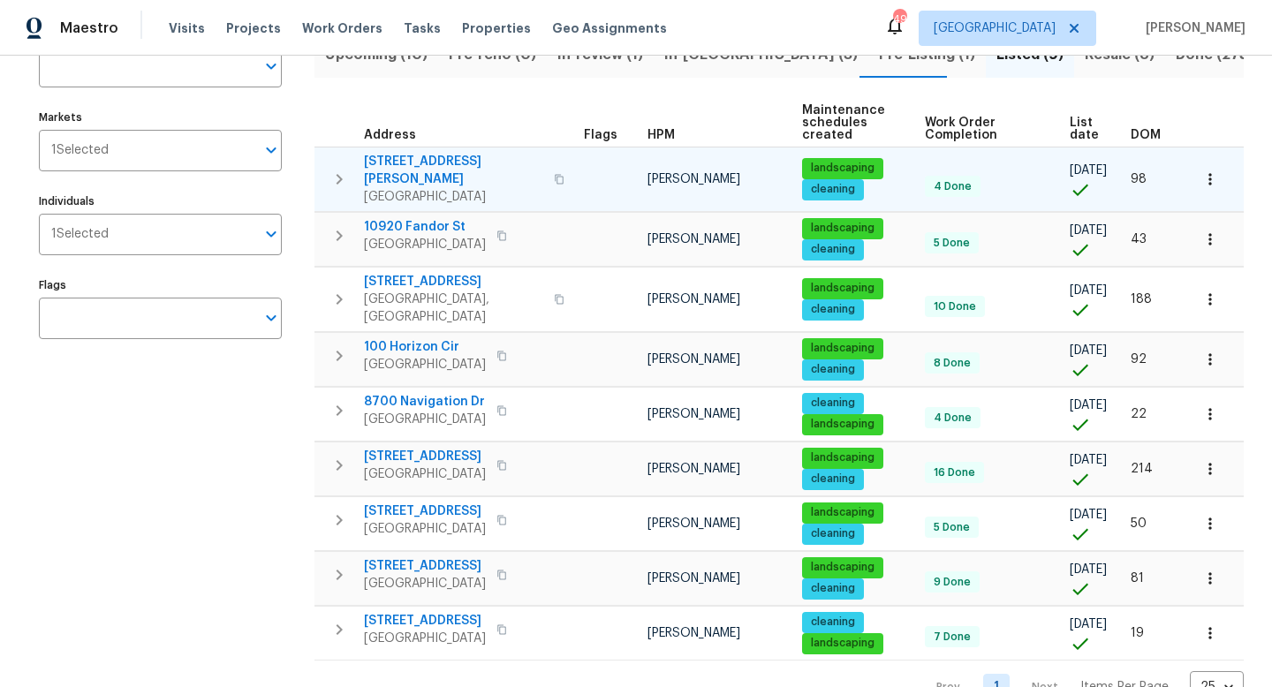
scroll to position [175, 0]
